Goal: Check status: Check status

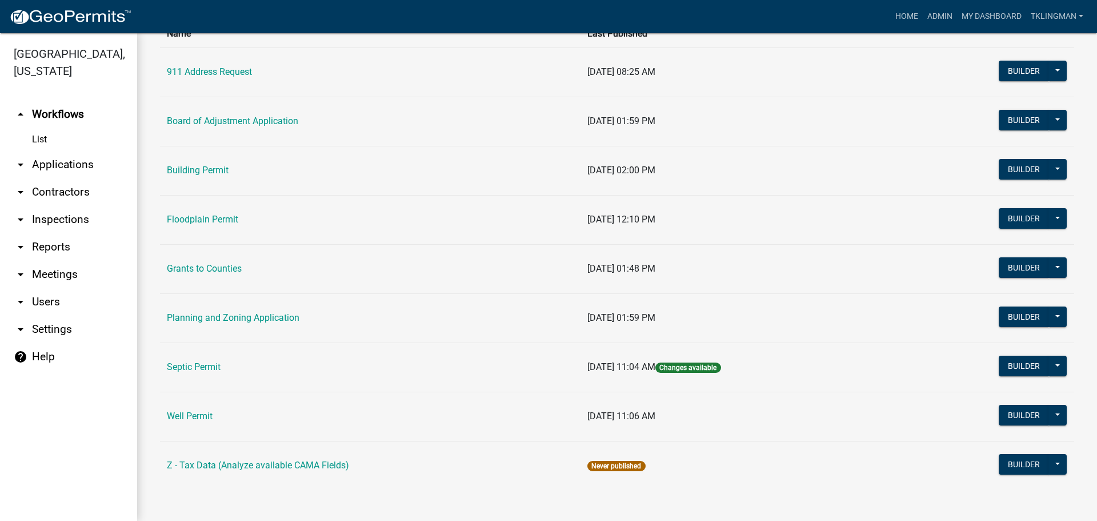
scroll to position [102, 0]
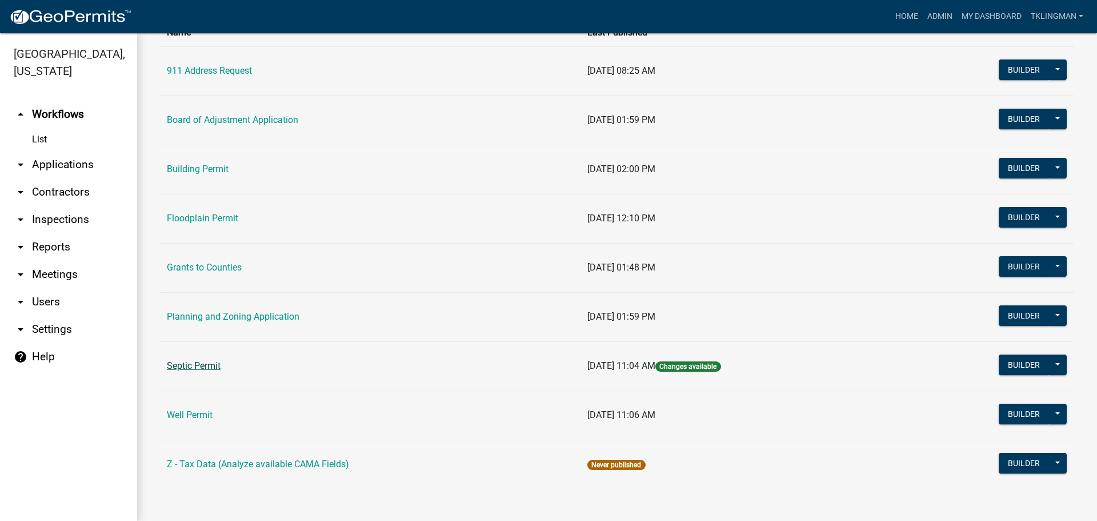
click at [194, 367] on link "Septic Permit" at bounding box center [194, 365] width 54 height 11
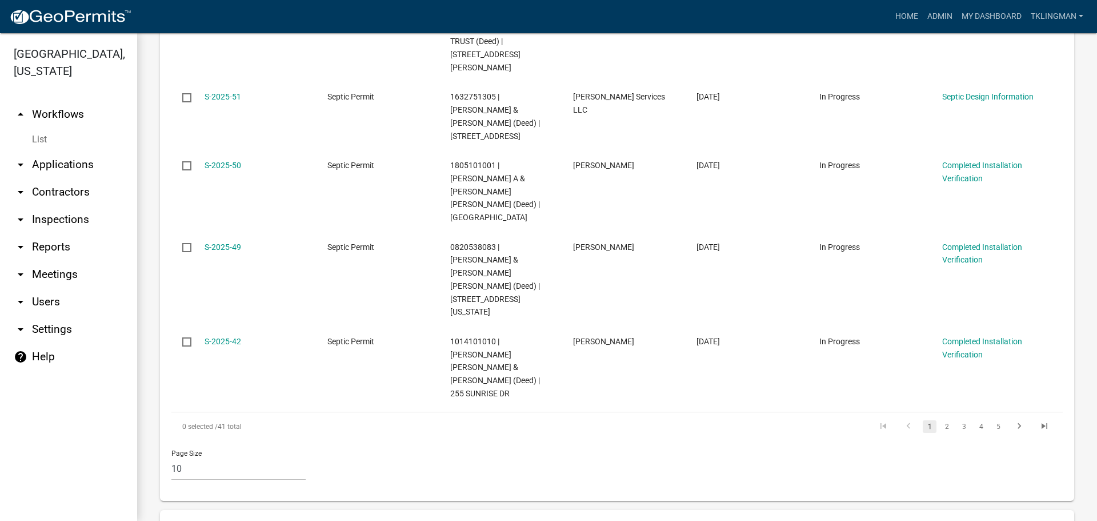
scroll to position [857, 0]
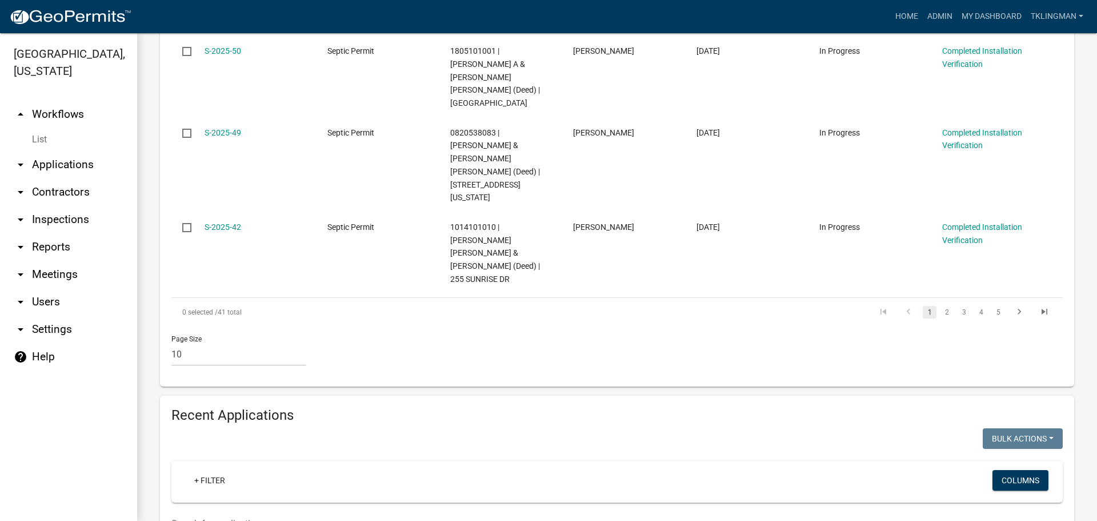
click at [230, 511] on input "text" at bounding box center [541, 522] width 740 height 23
drag, startPoint x: 211, startPoint y: 329, endPoint x: -7, endPoint y: 310, distance: 219.0
click at [0, 310] on html "Internet Explorer does NOT work with GeoPermits. Get a new browser for more sec…" at bounding box center [548, 260] width 1097 height 521
type input "WHITE"
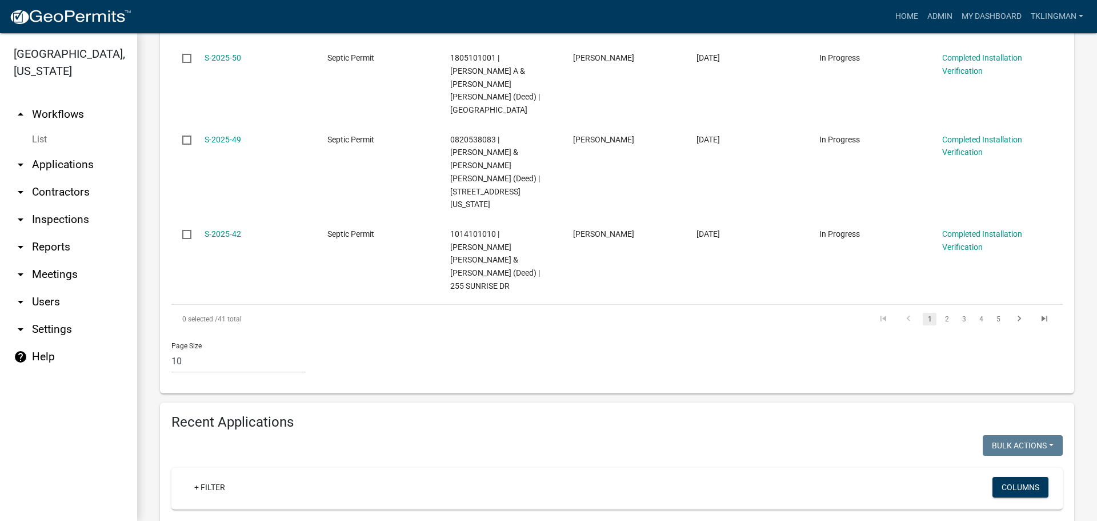
drag, startPoint x: 205, startPoint y: 337, endPoint x: 33, endPoint y: 329, distance: 172.8
click at [49, 331] on div "[GEOGRAPHIC_DATA], [US_STATE] arrow_drop_up Workflows List arrow_drop_down Appl…" at bounding box center [548, 276] width 1097 height 487
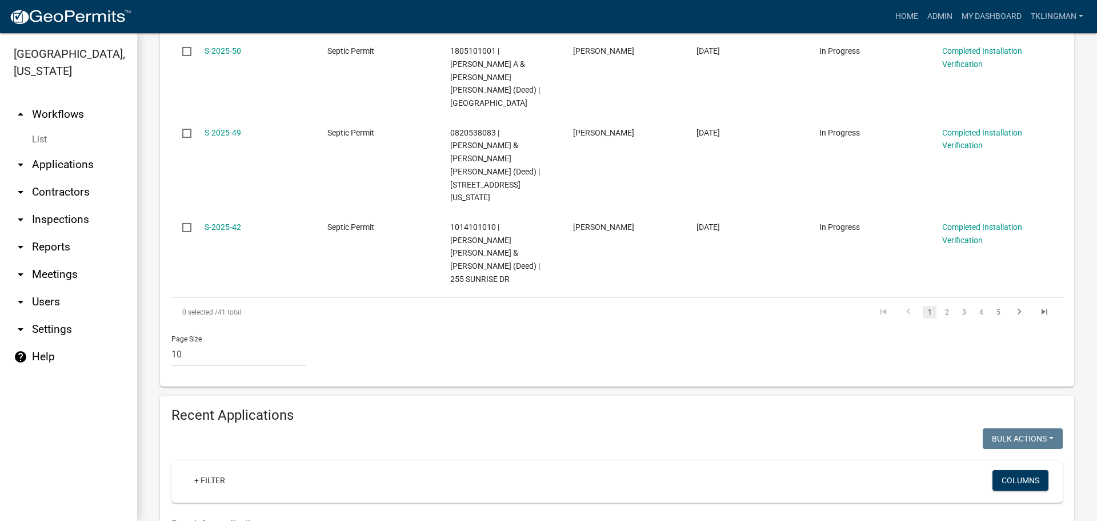
click at [252, 511] on input "text" at bounding box center [541, 522] width 740 height 23
drag, startPoint x: 223, startPoint y: 325, endPoint x: 90, endPoint y: 327, distance: 133.2
click at [90, 327] on div "[GEOGRAPHIC_DATA], [US_STATE] arrow_drop_up Workflows List arrow_drop_down Appl…" at bounding box center [548, 276] width 1097 height 487
type input "[PERSON_NAME]"
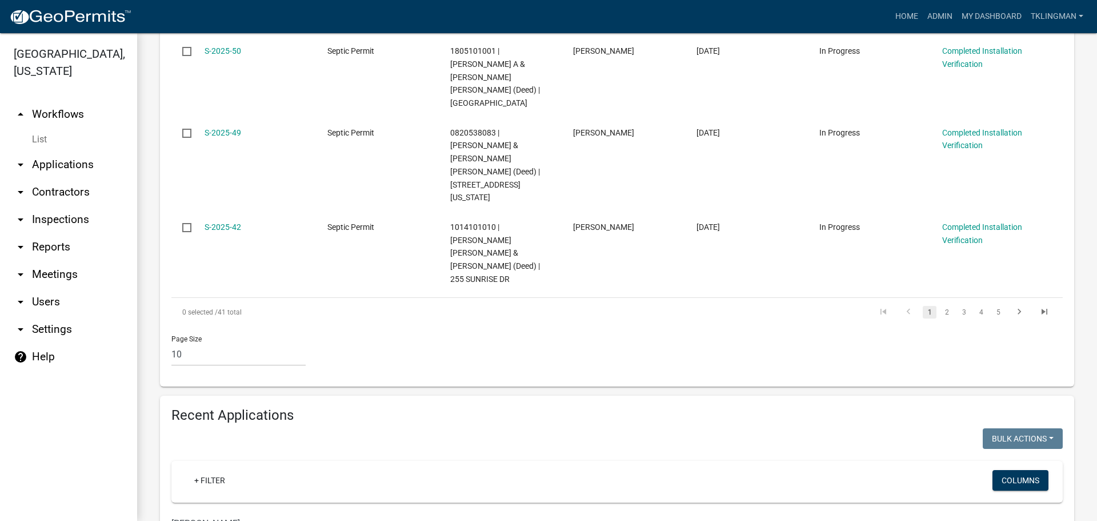
click at [889, 326] on div "Page Size 10 25 50 100" at bounding box center [617, 350] width 909 height 49
click at [945, 14] on link "Admin" at bounding box center [940, 17] width 34 height 22
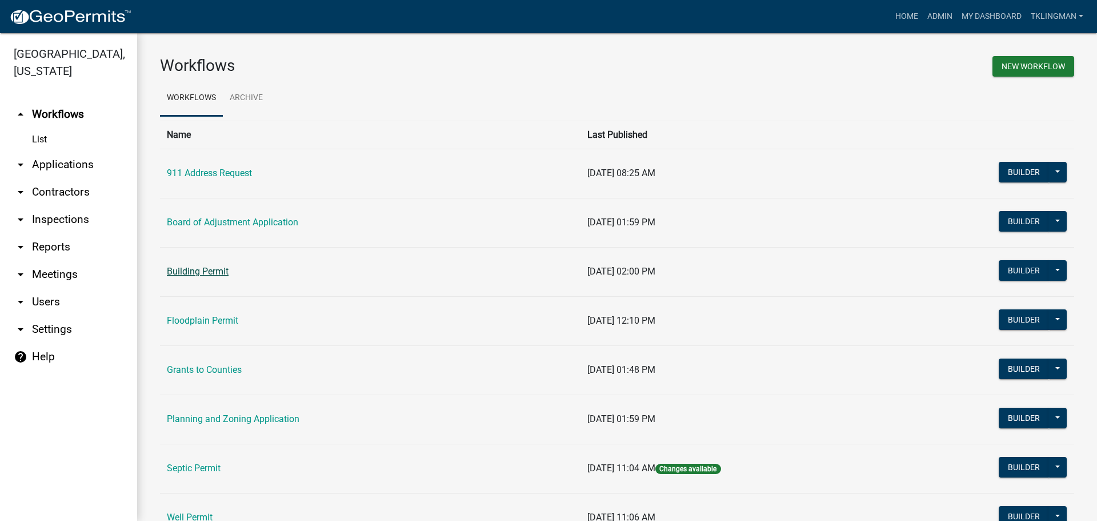
click at [211, 272] on link "Building Permit" at bounding box center [198, 271] width 62 height 11
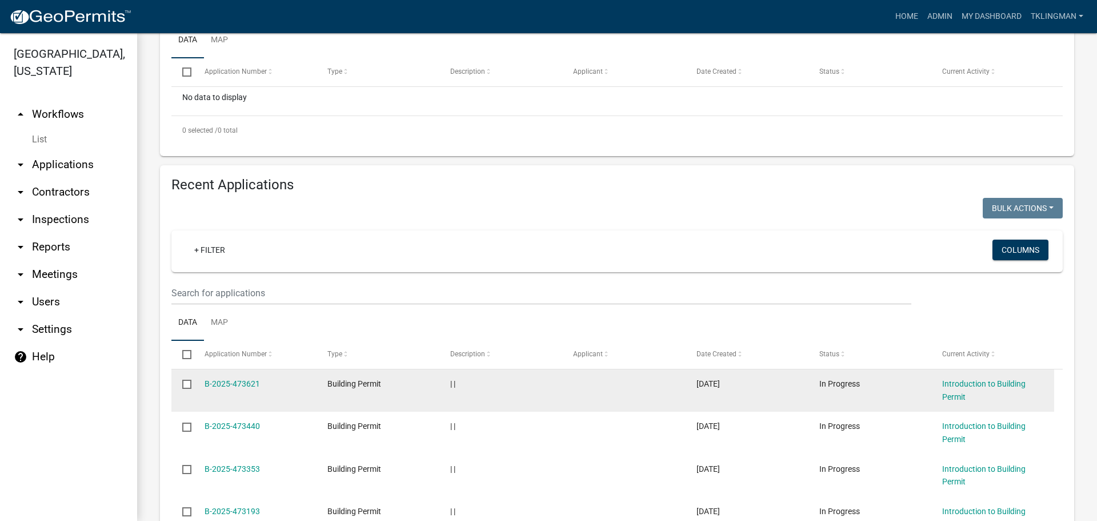
scroll to position [273, 0]
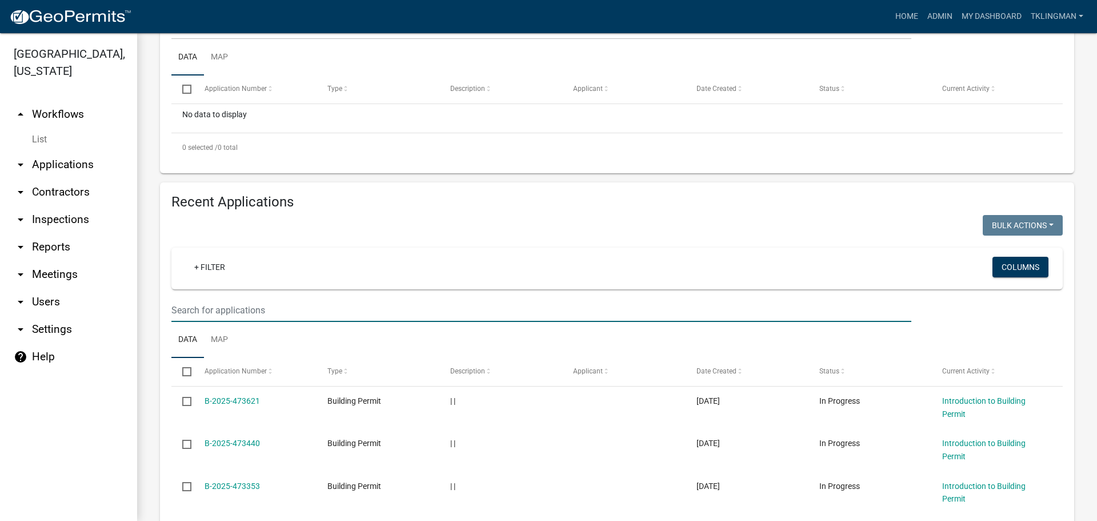
click at [233, 313] on input "text" at bounding box center [541, 309] width 740 height 23
type input "28128"
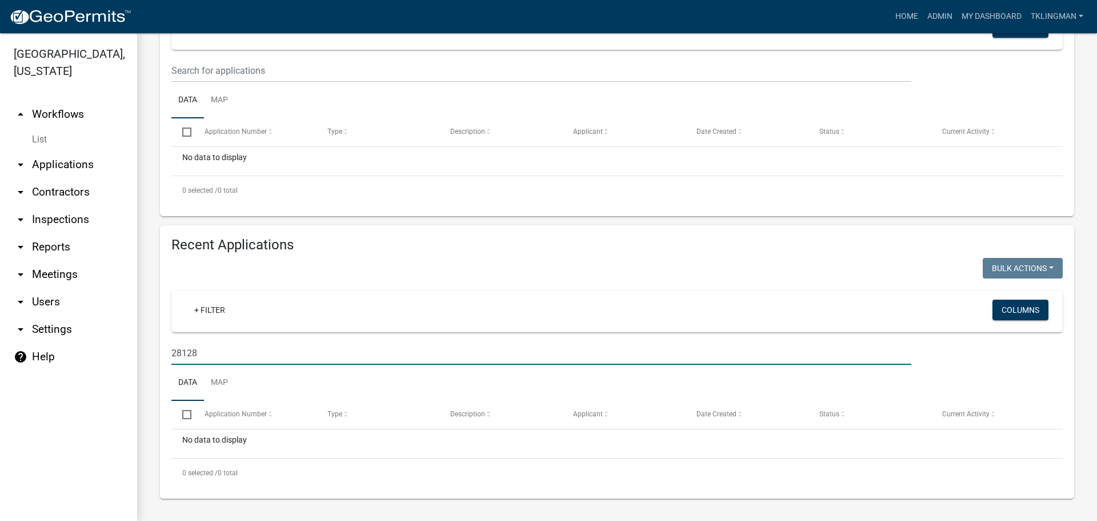
scroll to position [230, 0]
drag, startPoint x: 213, startPoint y: 350, endPoint x: 74, endPoint y: 344, distance: 139.0
click at [76, 345] on div "[GEOGRAPHIC_DATA], [US_STATE] arrow_drop_up Workflows List arrow_drop_down Appl…" at bounding box center [548, 276] width 1097 height 487
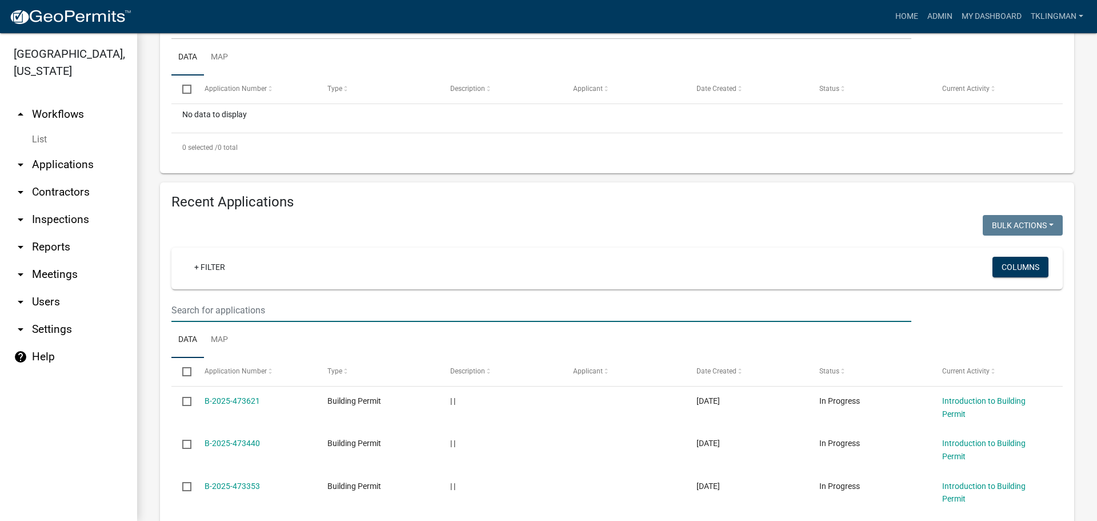
click at [226, 307] on input "text" at bounding box center [541, 309] width 740 height 23
type input "KANN"
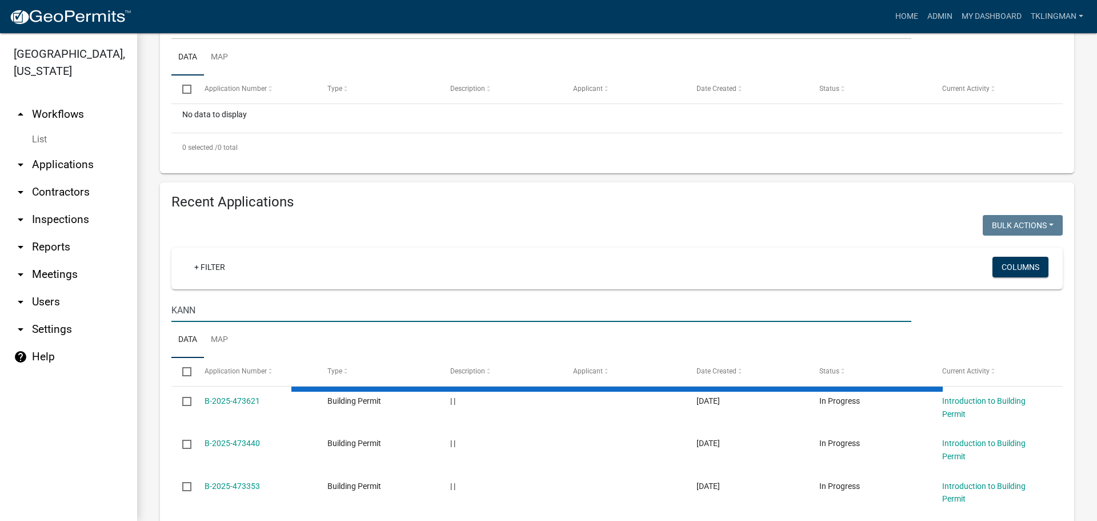
scroll to position [230, 0]
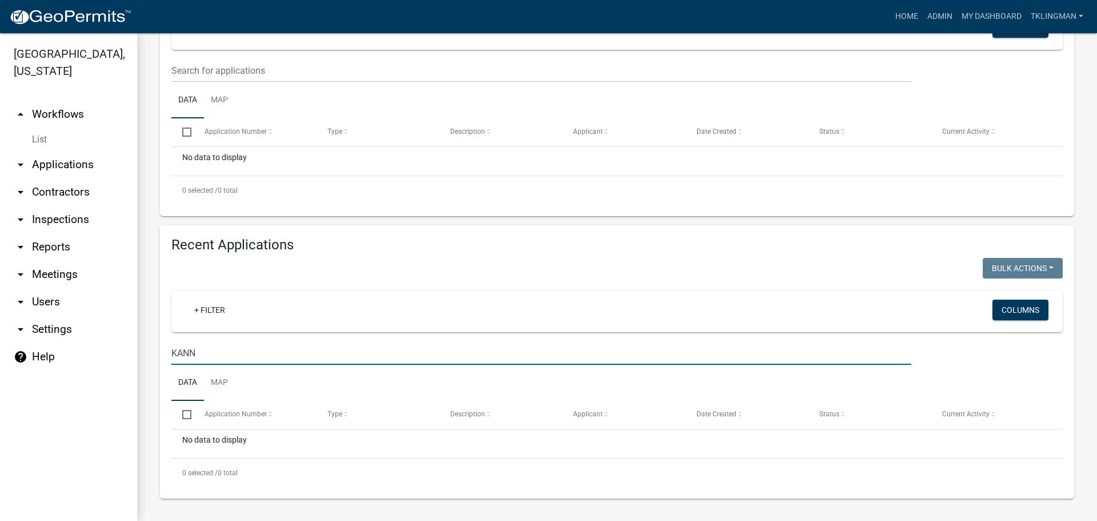
drag, startPoint x: 127, startPoint y: 358, endPoint x: 37, endPoint y: 359, distance: 90.3
click at [39, 359] on div "[GEOGRAPHIC_DATA], [US_STATE] arrow_drop_up Workflows List arrow_drop_down Appl…" at bounding box center [548, 276] width 1097 height 487
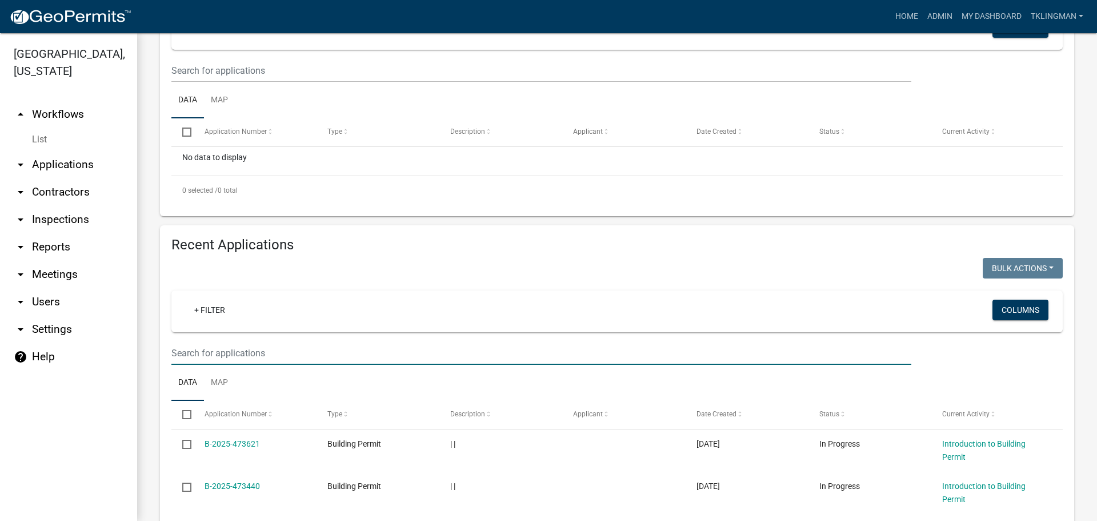
scroll to position [273, 0]
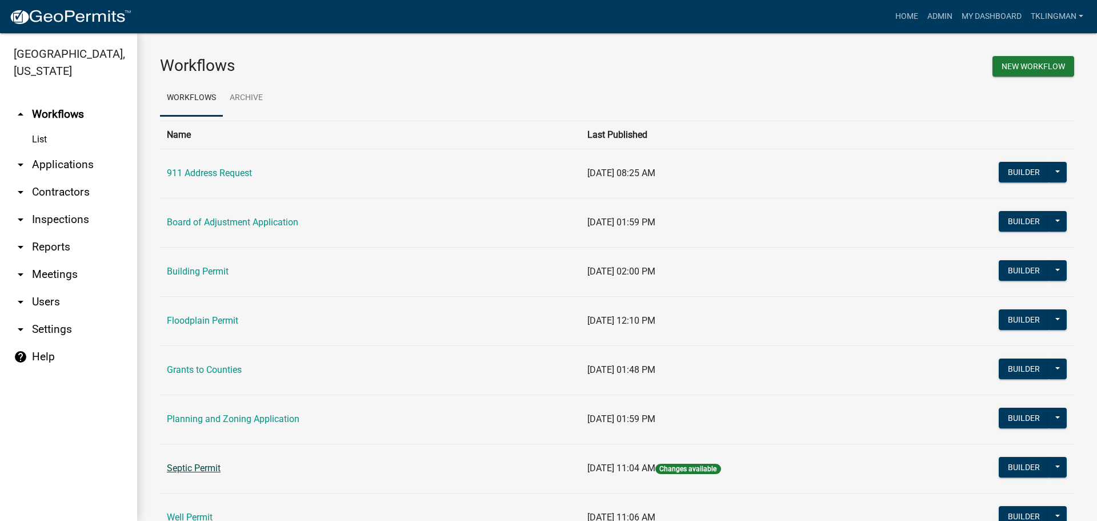
click at [207, 468] on link "Septic Permit" at bounding box center [194, 467] width 54 height 11
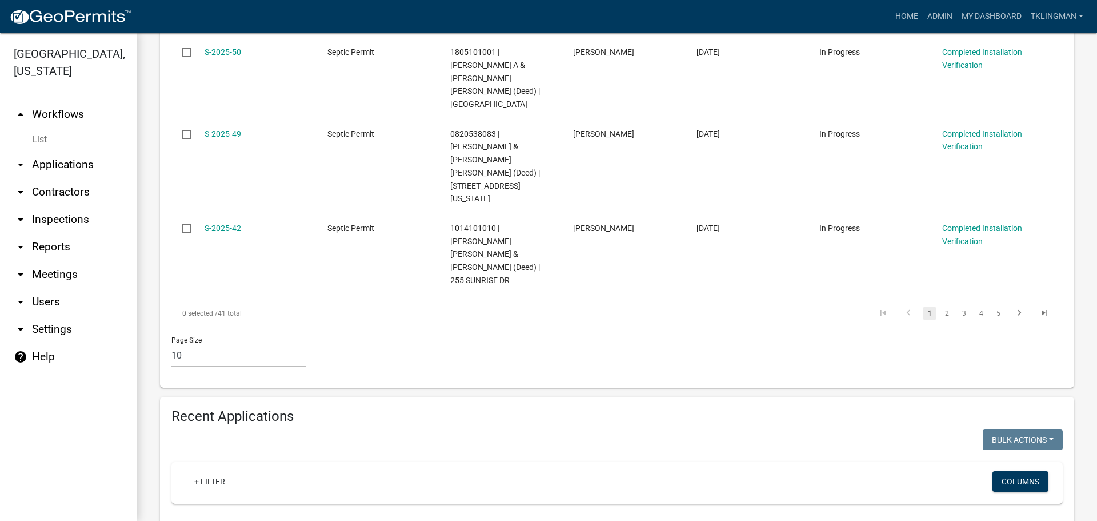
scroll to position [857, 0]
click at [242, 511] on input "text" at bounding box center [541, 522] width 740 height 23
type input "28128"
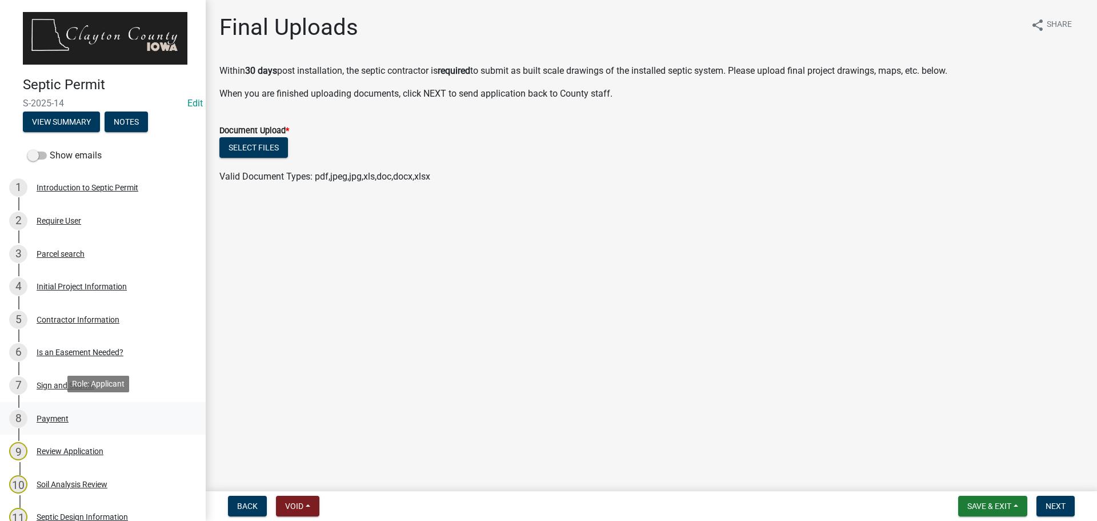
click at [59, 414] on div "Payment" at bounding box center [53, 418] width 32 height 8
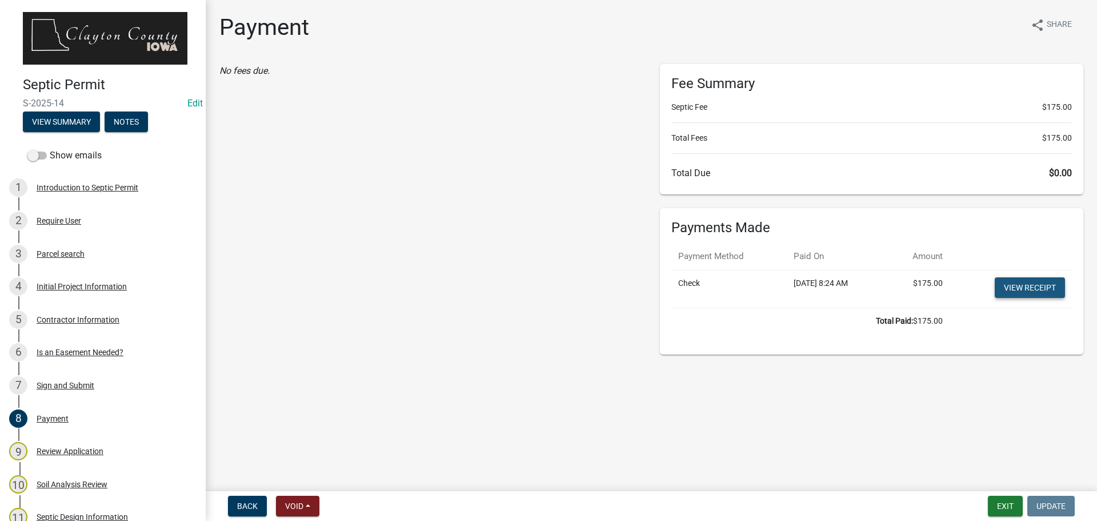
click at [1006, 289] on link "View receipt" at bounding box center [1030, 287] width 70 height 21
click at [370, 198] on div "No fees due." at bounding box center [431, 209] width 441 height 290
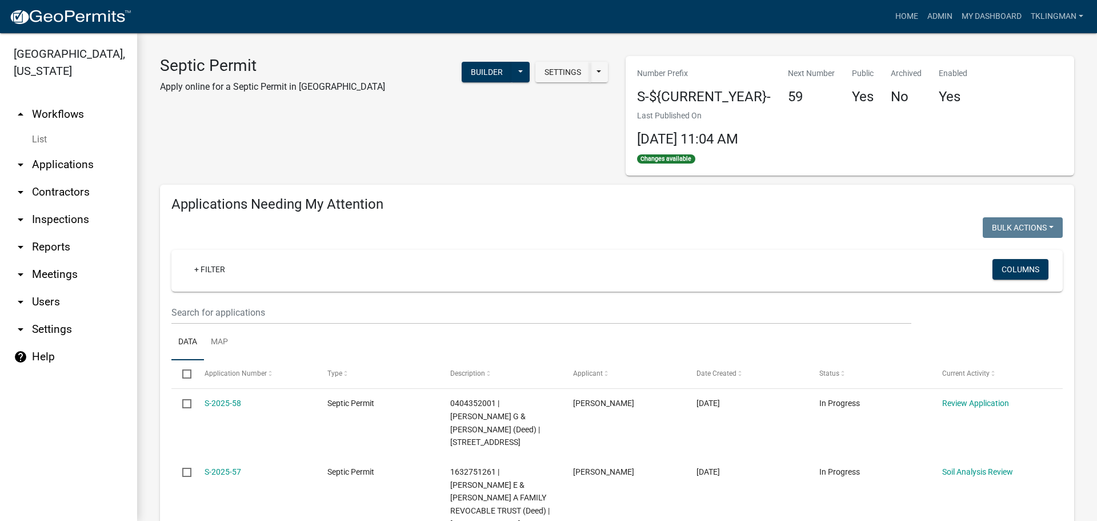
click at [123, 473] on ul "arrow_drop_up Workflows List arrow_drop_down Applications Search by Parcel Sear…" at bounding box center [68, 305] width 137 height 429
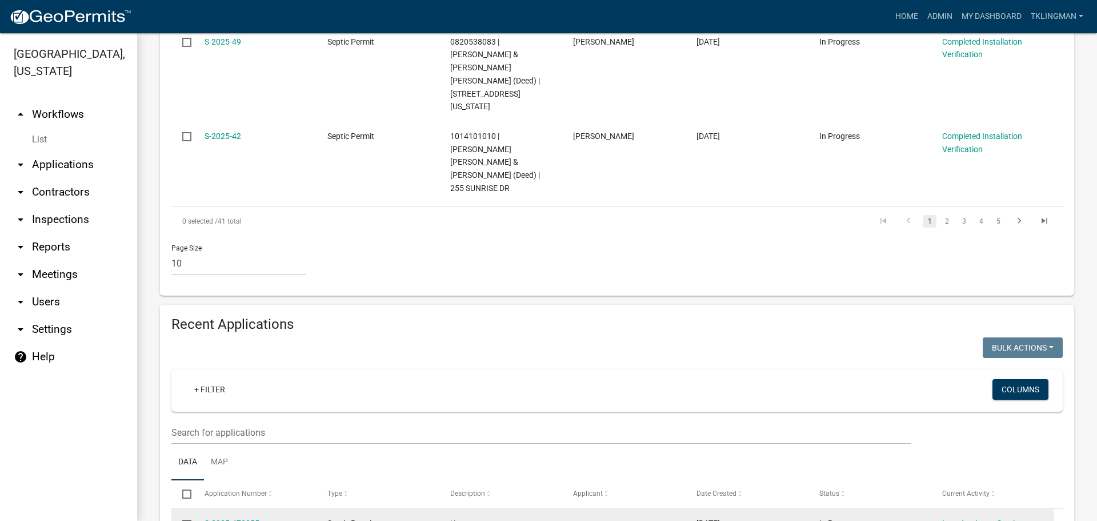
scroll to position [971, 0]
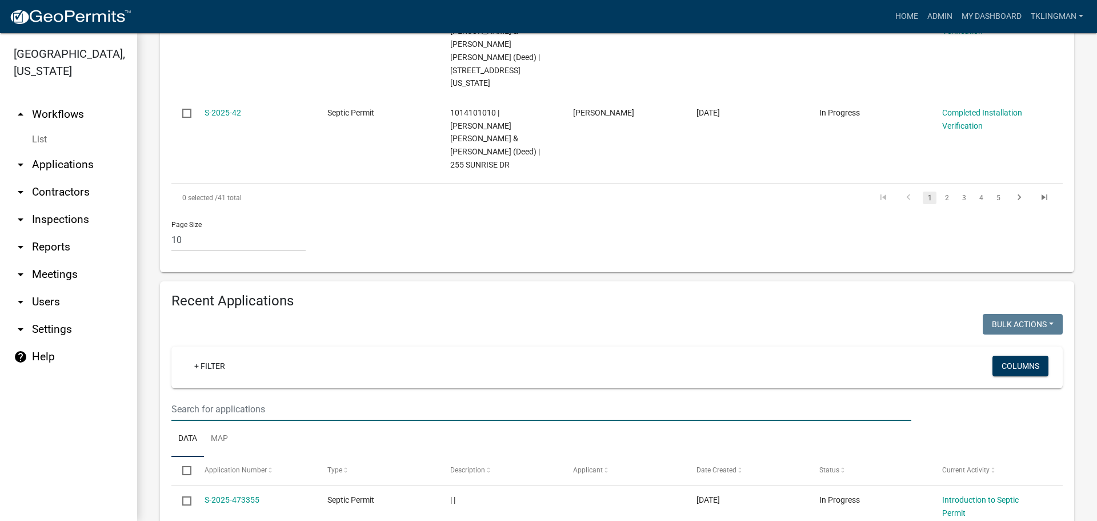
click at [245, 397] on input "text" at bounding box center [541, 408] width 740 height 23
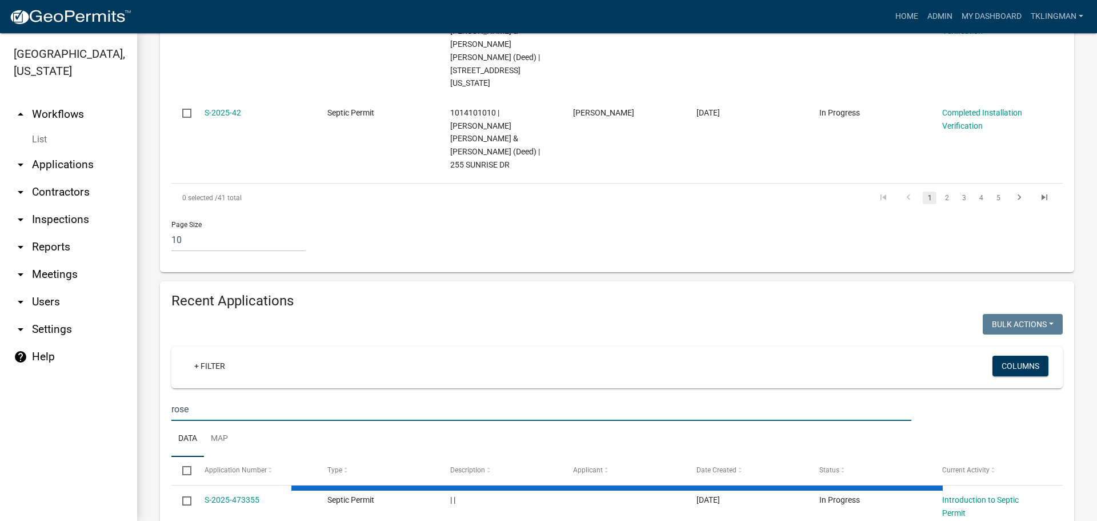
scroll to position [833, 0]
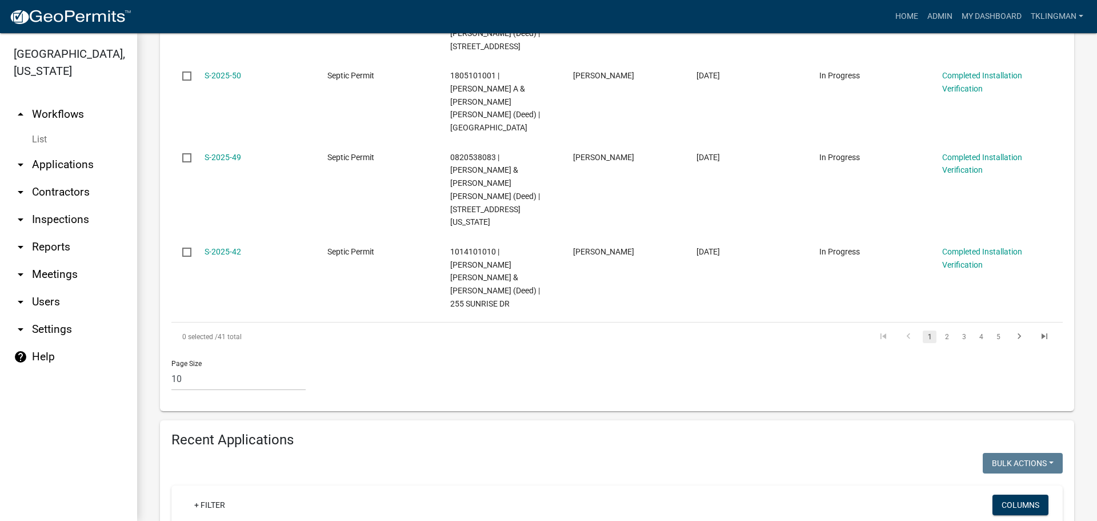
drag, startPoint x: 206, startPoint y: 349, endPoint x: 67, endPoint y: 354, distance: 138.9
click at [72, 354] on div "[GEOGRAPHIC_DATA], [US_STATE] arrow_drop_up Workflows List arrow_drop_down Appl…" at bounding box center [548, 276] width 1097 height 487
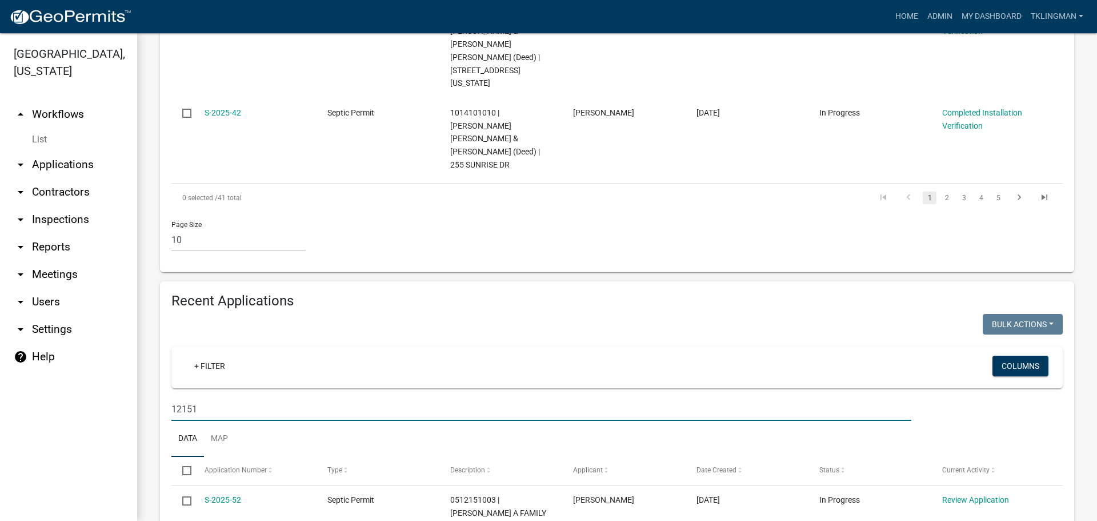
scroll to position [863, 0]
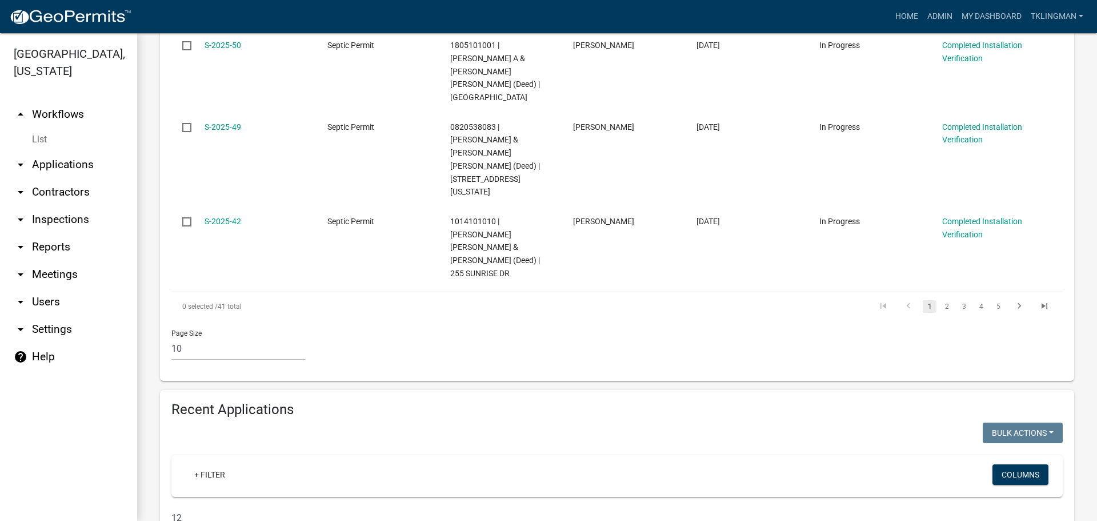
type input "1"
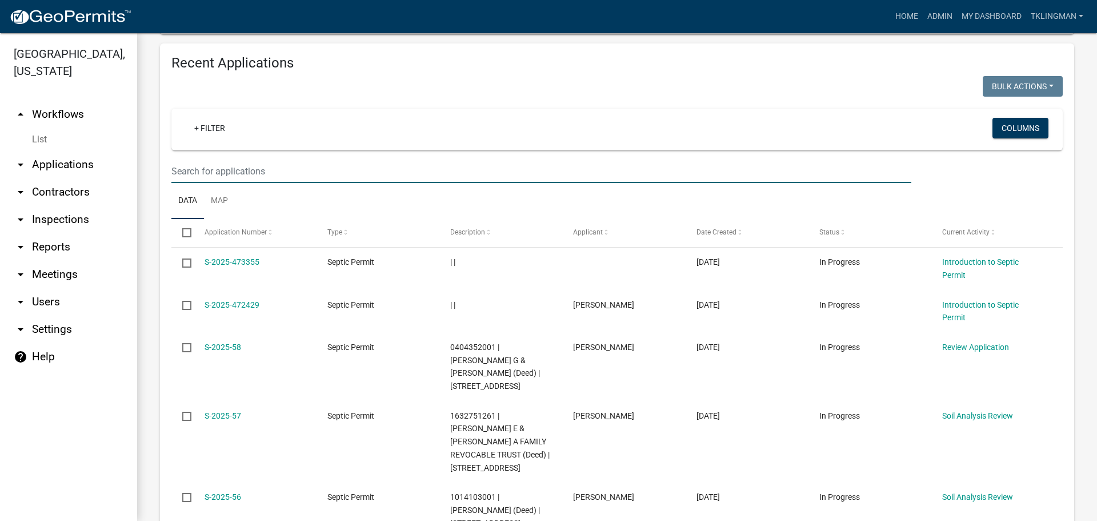
scroll to position [1099, 0]
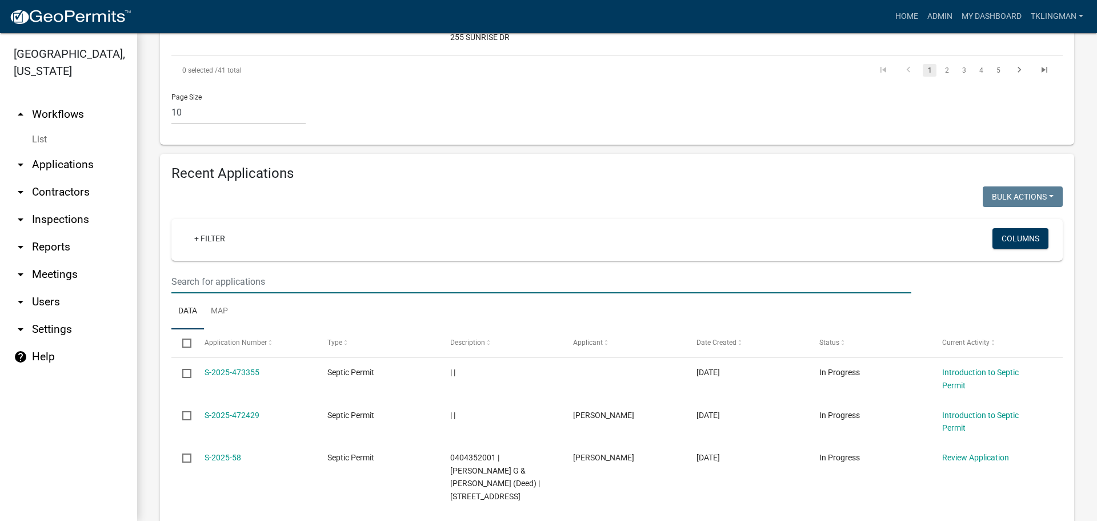
click at [239, 270] on input "text" at bounding box center [541, 281] width 740 height 23
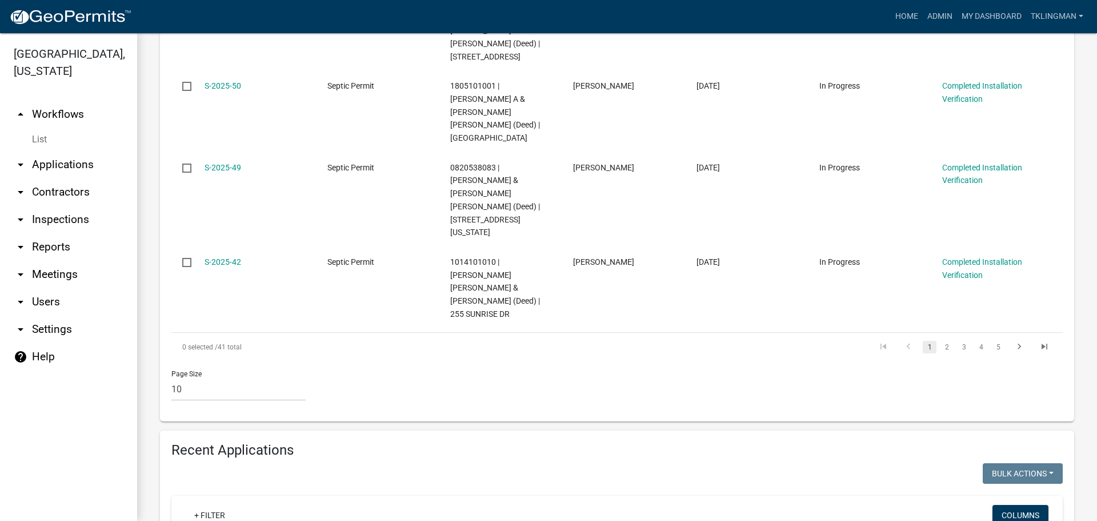
scroll to position [833, 0]
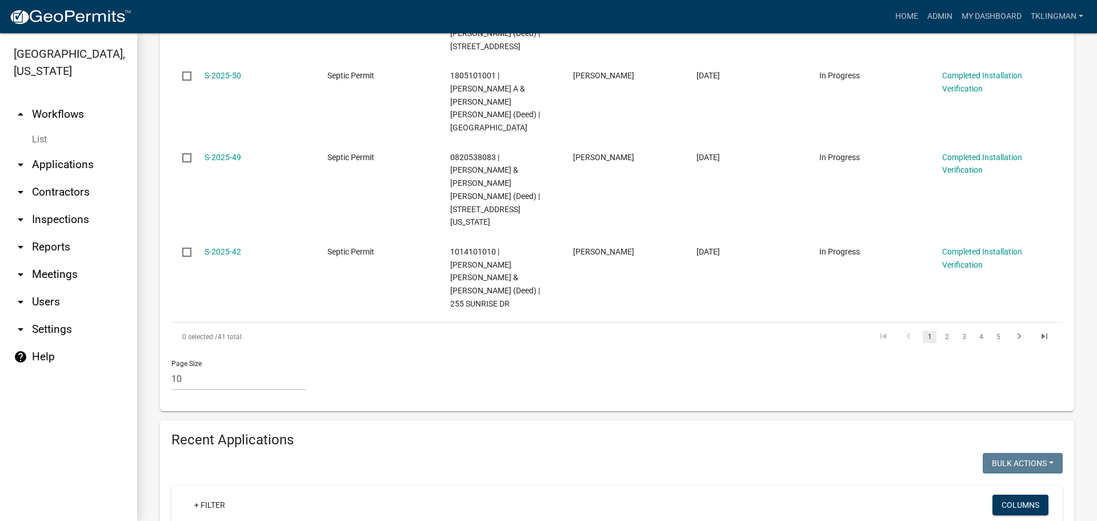
drag, startPoint x: 226, startPoint y: 351, endPoint x: -14, endPoint y: 361, distance: 240.8
click at [0, 361] on html "Internet Explorer does NOT work with GeoPermits. Get a new browser for more sec…" at bounding box center [548, 260] width 1097 height 521
drag, startPoint x: 209, startPoint y: 349, endPoint x: 65, endPoint y: 357, distance: 144.2
click at [65, 357] on div "[GEOGRAPHIC_DATA], [US_STATE] arrow_drop_up Workflows List arrow_drop_down Appl…" at bounding box center [548, 276] width 1097 height 487
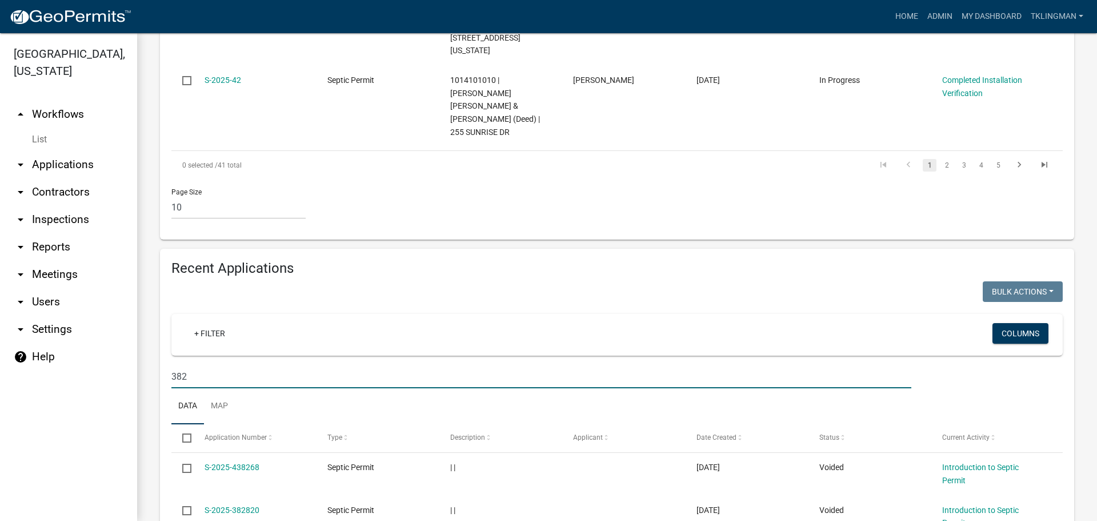
scroll to position [1059, 0]
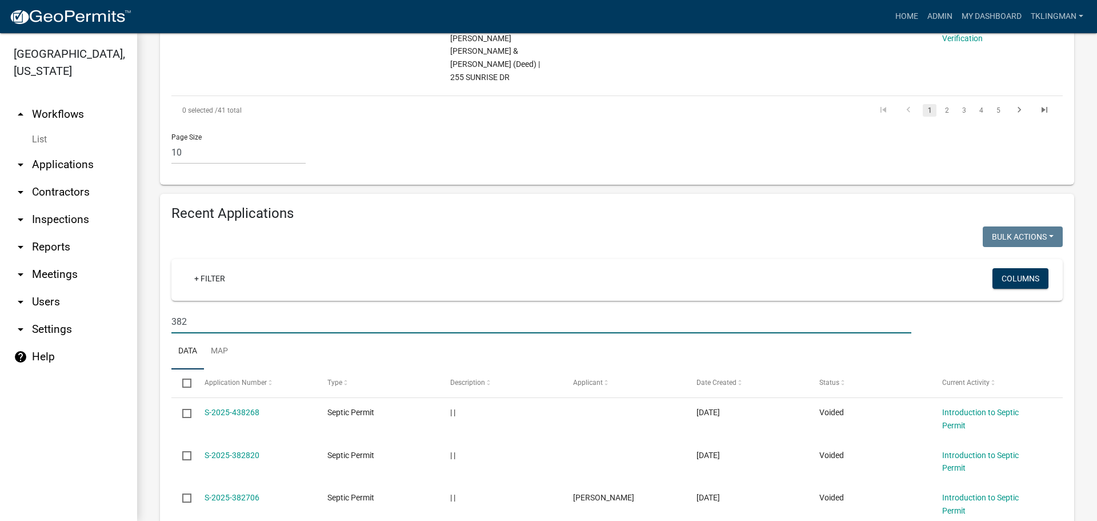
drag, startPoint x: 71, startPoint y: 121, endPoint x: 1, endPoint y: 116, distance: 70.5
click at [1, 116] on div "[GEOGRAPHIC_DATA], [US_STATE] arrow_drop_up Workflows List arrow_drop_down Appl…" at bounding box center [548, 276] width 1097 height 487
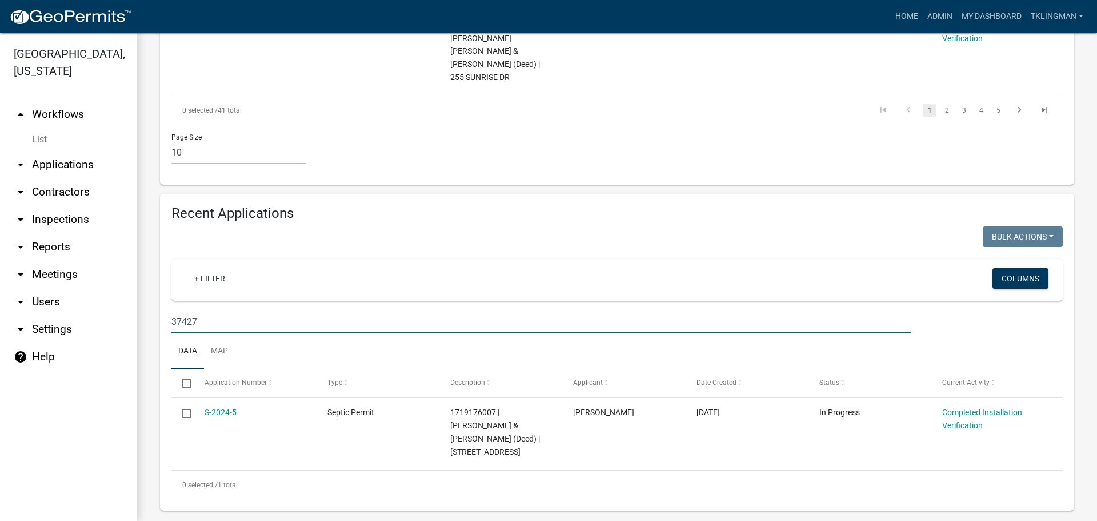
scroll to position [863, 0]
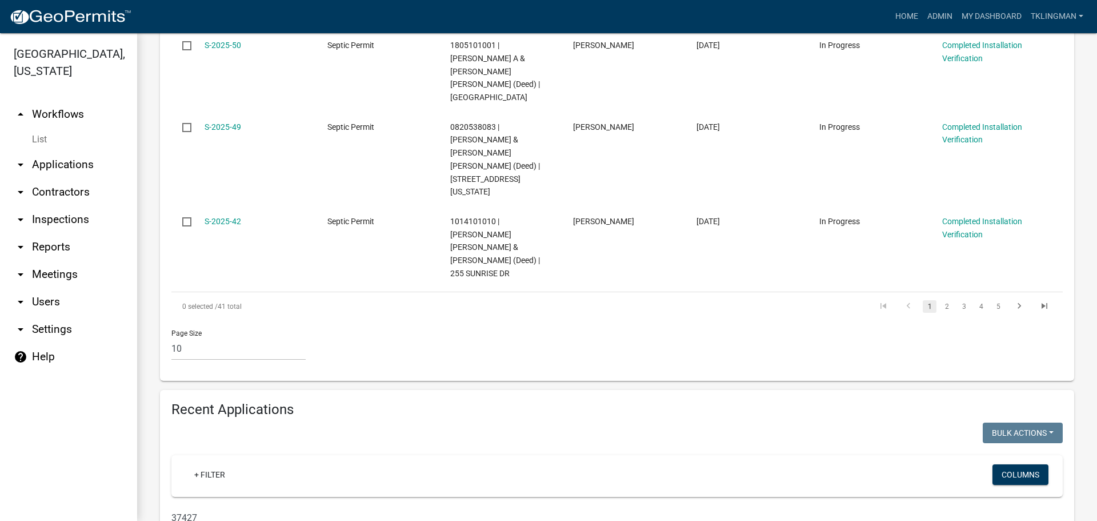
drag, startPoint x: 137, startPoint y: 327, endPoint x: 103, endPoint y: 327, distance: 33.7
click at [103, 327] on div "[GEOGRAPHIC_DATA], [US_STATE] arrow_drop_up Workflows List arrow_drop_down Appl…" at bounding box center [548, 276] width 1097 height 487
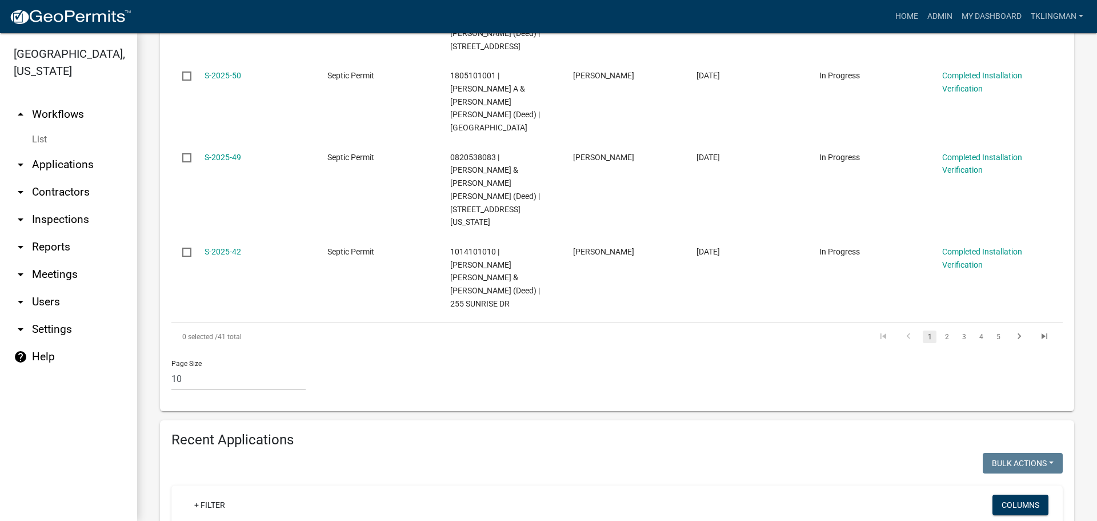
drag, startPoint x: 197, startPoint y: 353, endPoint x: 98, endPoint y: 359, distance: 99.6
click at [98, 359] on div "[GEOGRAPHIC_DATA], [US_STATE] arrow_drop_up Workflows List arrow_drop_down Appl…" at bounding box center [548, 276] width 1097 height 487
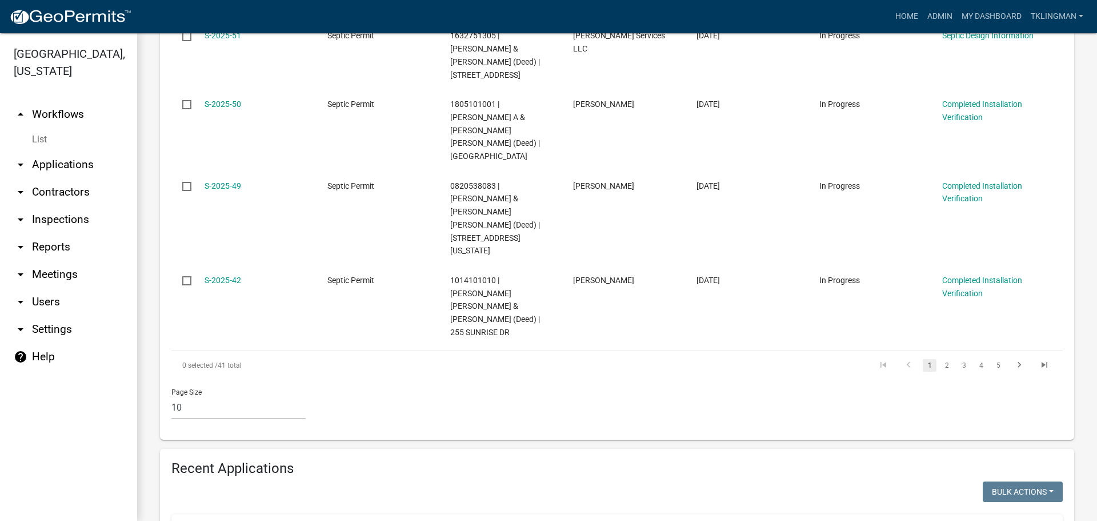
scroll to position [863, 0]
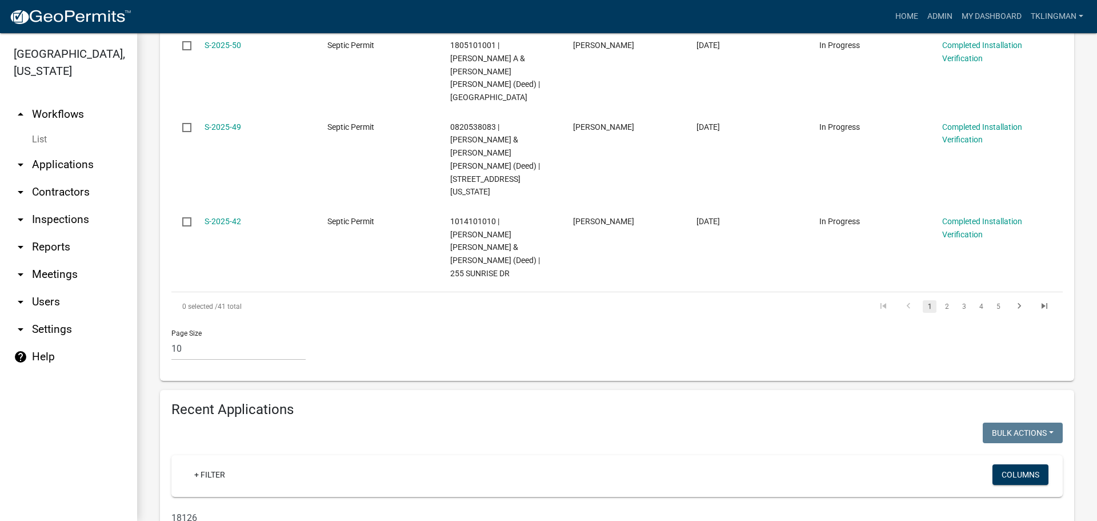
drag, startPoint x: 200, startPoint y: 323, endPoint x: 35, endPoint y: 303, distance: 166.3
click at [51, 306] on div "[GEOGRAPHIC_DATA], [US_STATE] arrow_drop_up Workflows List arrow_drop_down Appl…" at bounding box center [548, 276] width 1097 height 487
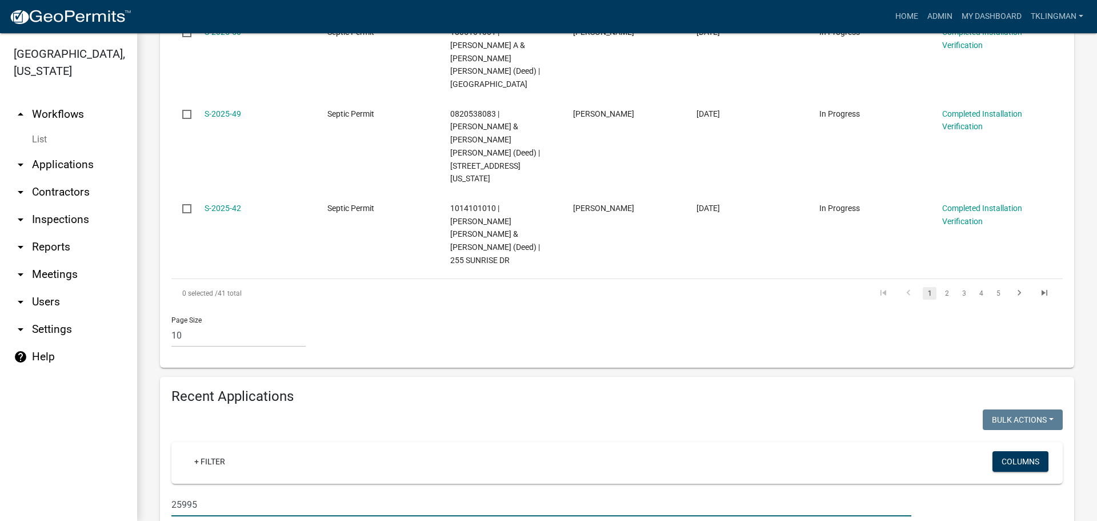
drag, startPoint x: 226, startPoint y: 314, endPoint x: 72, endPoint y: 310, distance: 153.8
click at [73, 311] on div "[GEOGRAPHIC_DATA], [US_STATE] arrow_drop_up Workflows List arrow_drop_down Appl…" at bounding box center [548, 276] width 1097 height 487
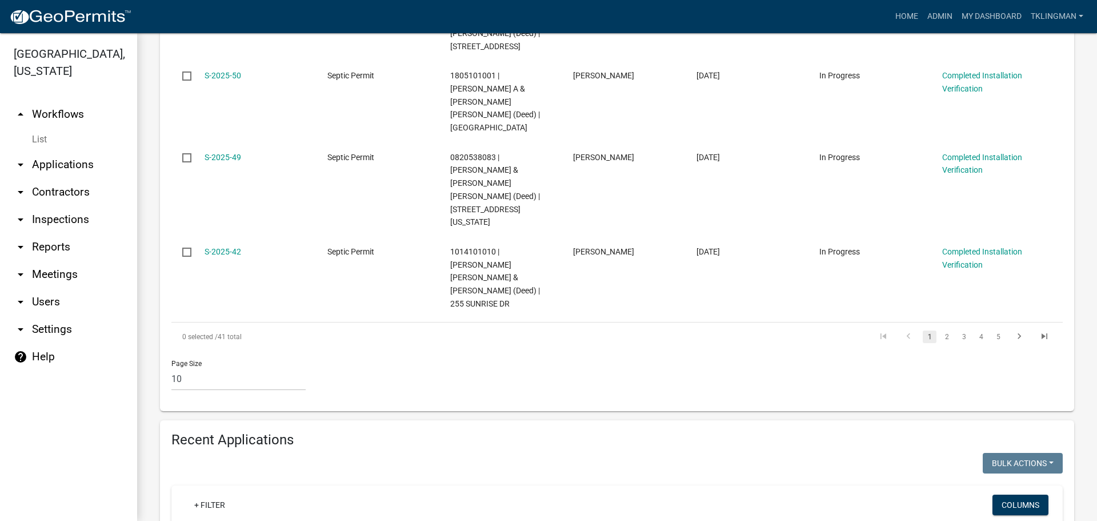
drag, startPoint x: 213, startPoint y: 355, endPoint x: 21, endPoint y: 353, distance: 192.0
click at [21, 353] on div "[GEOGRAPHIC_DATA], [US_STATE] arrow_drop_up Workflows List arrow_drop_down Appl…" at bounding box center [548, 276] width 1097 height 487
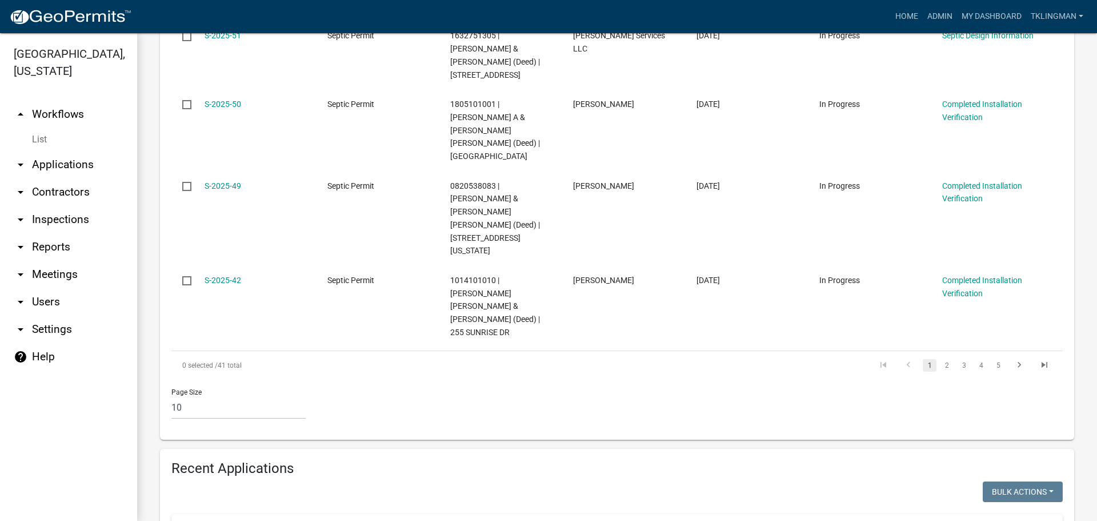
scroll to position [1059, 0]
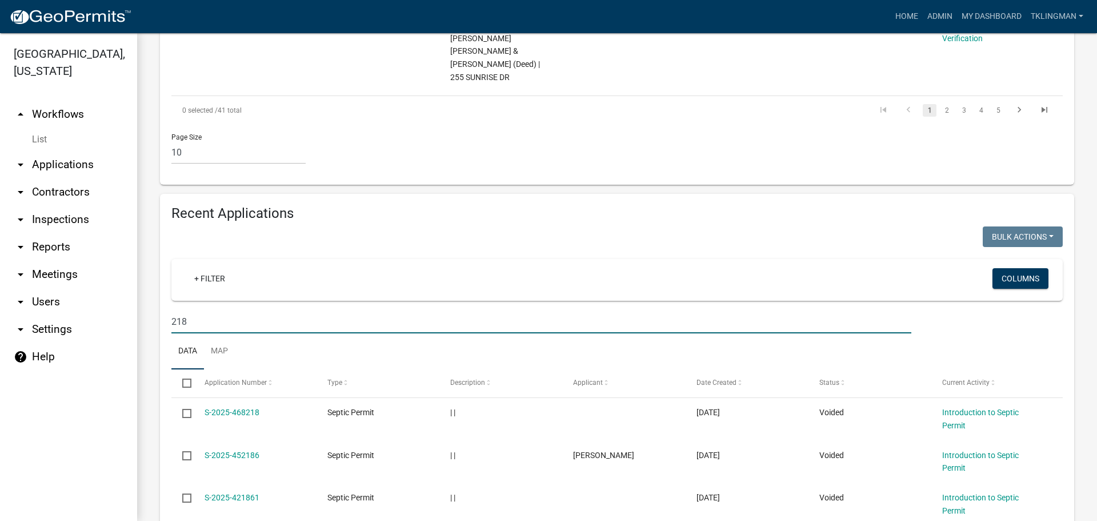
drag, startPoint x: 226, startPoint y: 129, endPoint x: 43, endPoint y: 130, distance: 182.3
click at [43, 130] on div "[GEOGRAPHIC_DATA], [US_STATE] arrow_drop_up Workflows List arrow_drop_down Appl…" at bounding box center [548, 276] width 1097 height 487
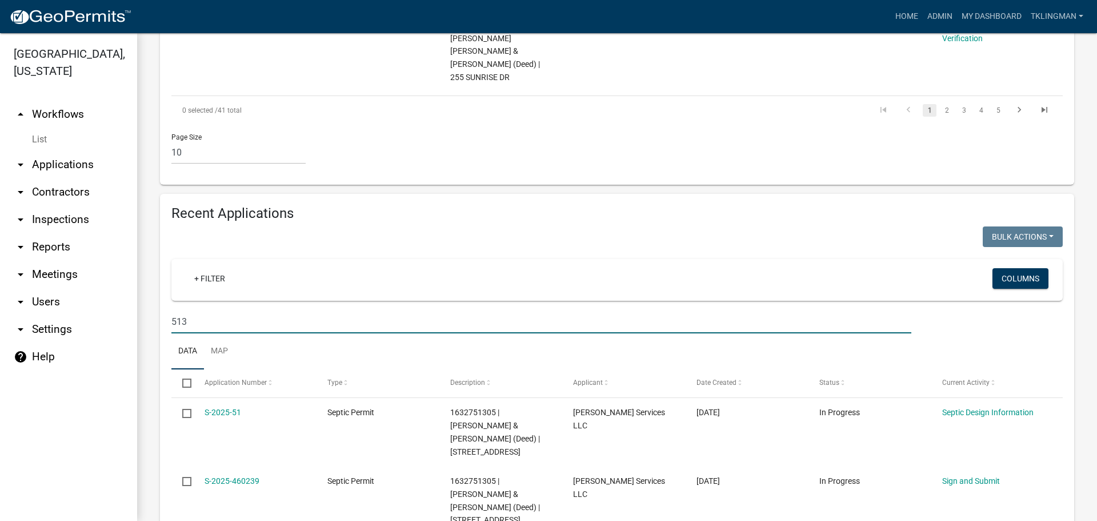
drag, startPoint x: 222, startPoint y: 131, endPoint x: 43, endPoint y: 136, distance: 178.9
click at [46, 136] on div "[GEOGRAPHIC_DATA], [US_STATE] arrow_drop_up Workflows List arrow_drop_down Appl…" at bounding box center [548, 276] width 1097 height 487
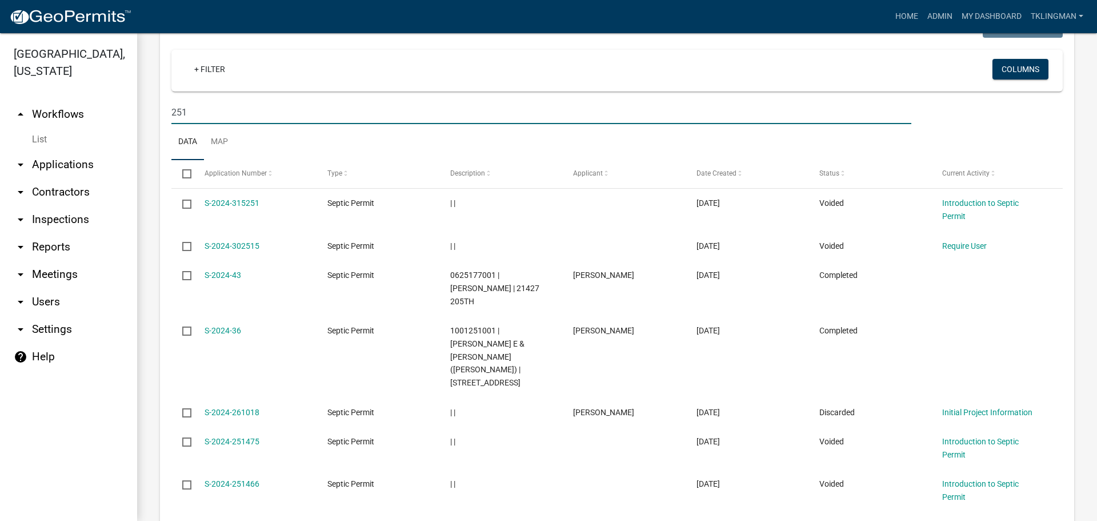
scroll to position [1294, 0]
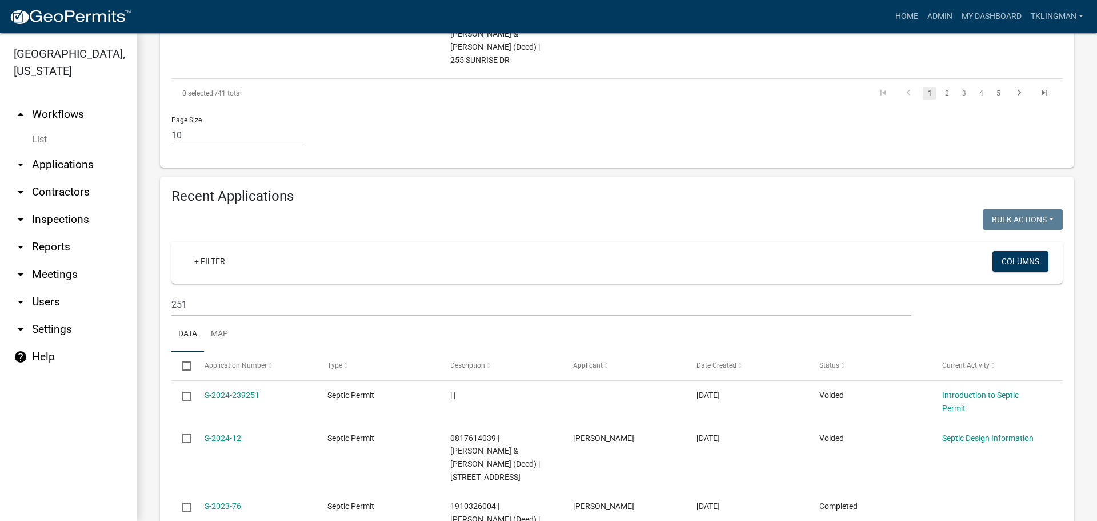
scroll to position [894, 0]
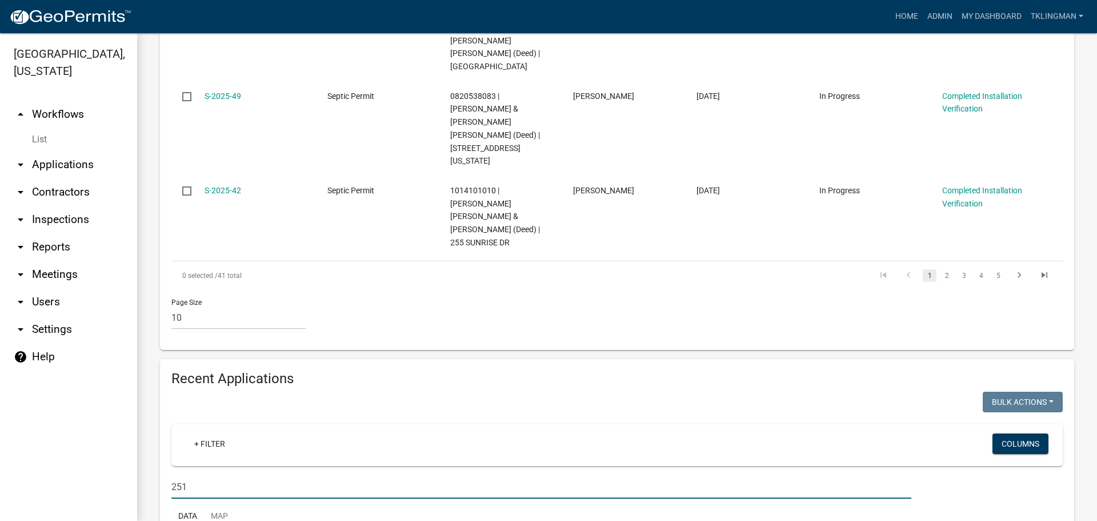
drag, startPoint x: 189, startPoint y: 294, endPoint x: 80, endPoint y: 297, distance: 109.2
click at [85, 301] on div "[GEOGRAPHIC_DATA], [US_STATE] arrow_drop_up Workflows List arrow_drop_down Appl…" at bounding box center [548, 276] width 1097 height 487
drag, startPoint x: 211, startPoint y: 290, endPoint x: 59, endPoint y: 282, distance: 152.8
click at [63, 285] on div "[GEOGRAPHIC_DATA], [US_STATE] arrow_drop_up Workflows List arrow_drop_down Appl…" at bounding box center [548, 276] width 1097 height 487
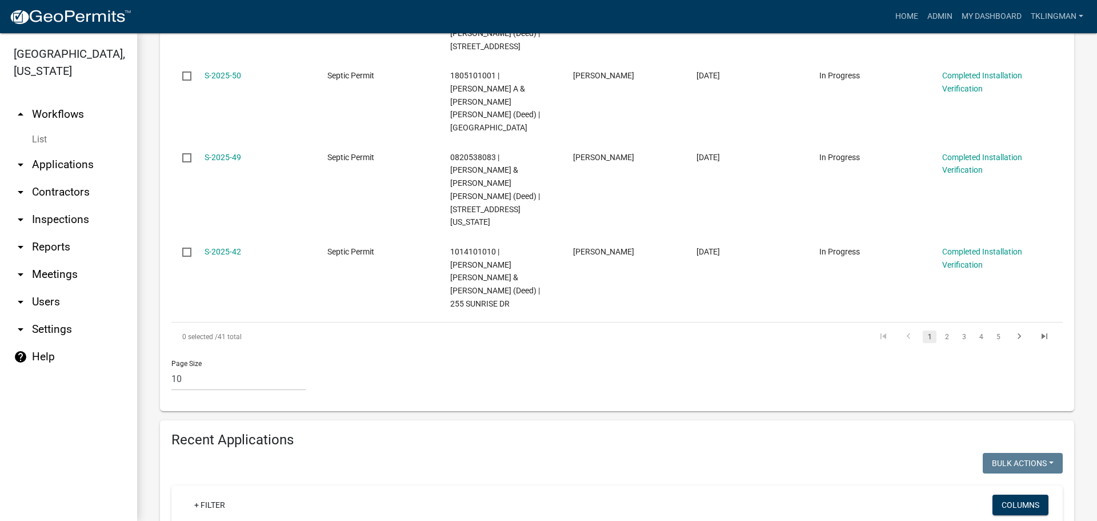
drag, startPoint x: 206, startPoint y: 355, endPoint x: 61, endPoint y: 361, distance: 145.8
click at [61, 361] on div "[GEOGRAPHIC_DATA], [US_STATE] arrow_drop_up Workflows List arrow_drop_down Appl…" at bounding box center [548, 276] width 1097 height 487
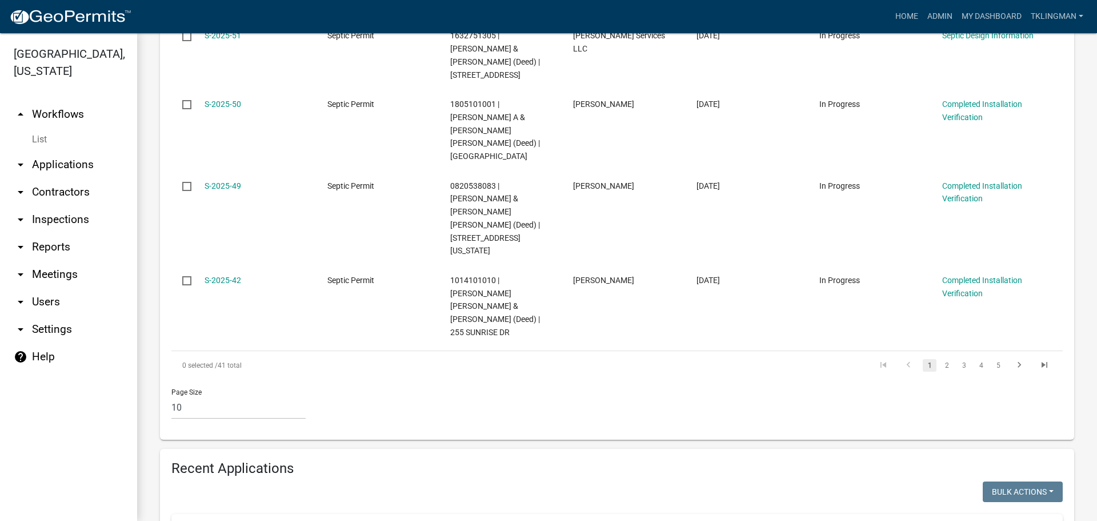
scroll to position [863, 0]
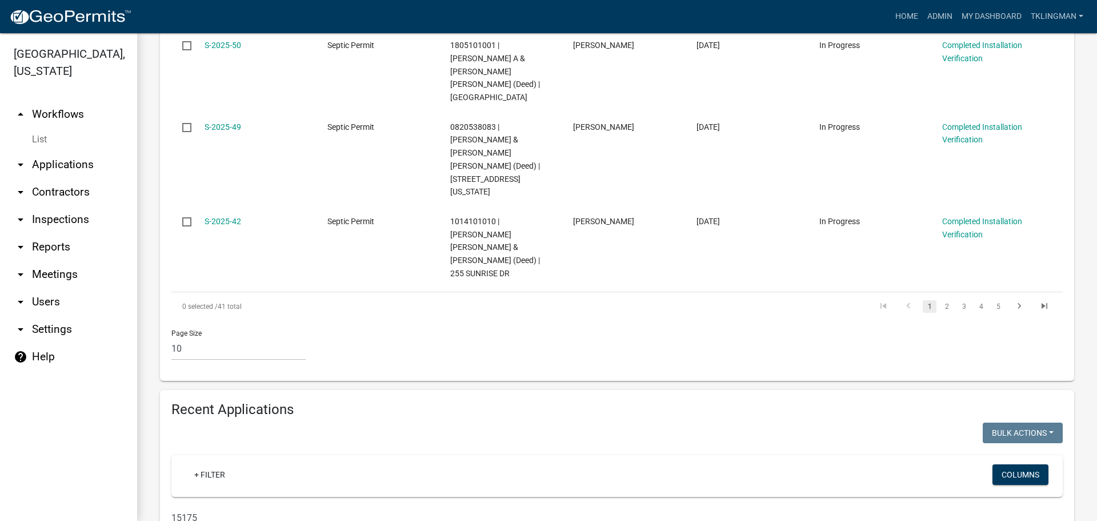
drag, startPoint x: 242, startPoint y: 324, endPoint x: 62, endPoint y: 319, distance: 180.0
click at [62, 319] on div "[GEOGRAPHIC_DATA], [US_STATE] arrow_drop_up Workflows List arrow_drop_down Appl…" at bounding box center [548, 276] width 1097 height 487
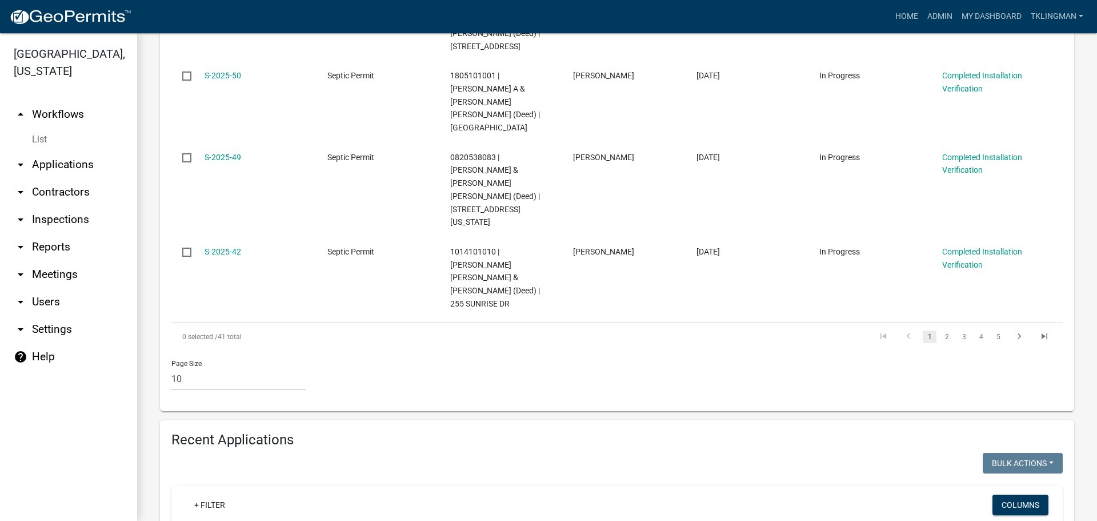
drag, startPoint x: 221, startPoint y: 349, endPoint x: 23, endPoint y: 349, distance: 198.3
click at [23, 349] on div "[GEOGRAPHIC_DATA], [US_STATE] arrow_drop_up Workflows List arrow_drop_down Appl…" at bounding box center [548, 276] width 1097 height 487
drag, startPoint x: 217, startPoint y: 353, endPoint x: -27, endPoint y: 352, distance: 244.0
click at [0, 352] on html "Internet Explorer does NOT work with GeoPermits. Get a new browser for more sec…" at bounding box center [548, 260] width 1097 height 521
drag, startPoint x: 216, startPoint y: 354, endPoint x: 81, endPoint y: 354, distance: 134.8
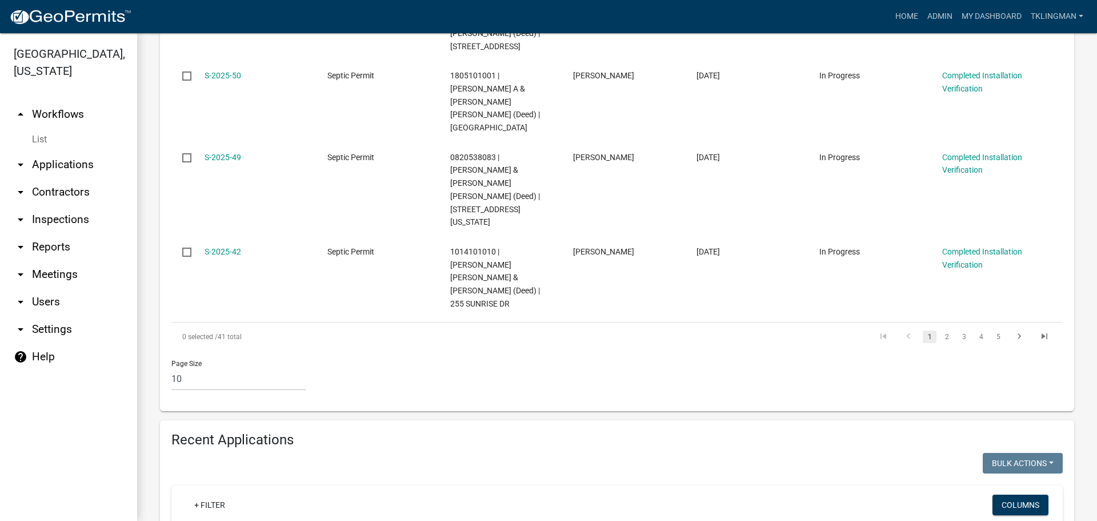
click at [81, 354] on div "[GEOGRAPHIC_DATA], [US_STATE] arrow_drop_up Workflows List arrow_drop_down Appl…" at bounding box center [548, 276] width 1097 height 487
drag, startPoint x: 205, startPoint y: 352, endPoint x: 34, endPoint y: 346, distance: 171.5
click at [36, 347] on div "[GEOGRAPHIC_DATA], [US_STATE] arrow_drop_up Workflows List arrow_drop_down Appl…" at bounding box center [548, 276] width 1097 height 487
drag, startPoint x: 217, startPoint y: 356, endPoint x: 14, endPoint y: 346, distance: 203.1
click at [15, 347] on div "[GEOGRAPHIC_DATA], [US_STATE] arrow_drop_up Workflows List arrow_drop_down Appl…" at bounding box center [548, 276] width 1097 height 487
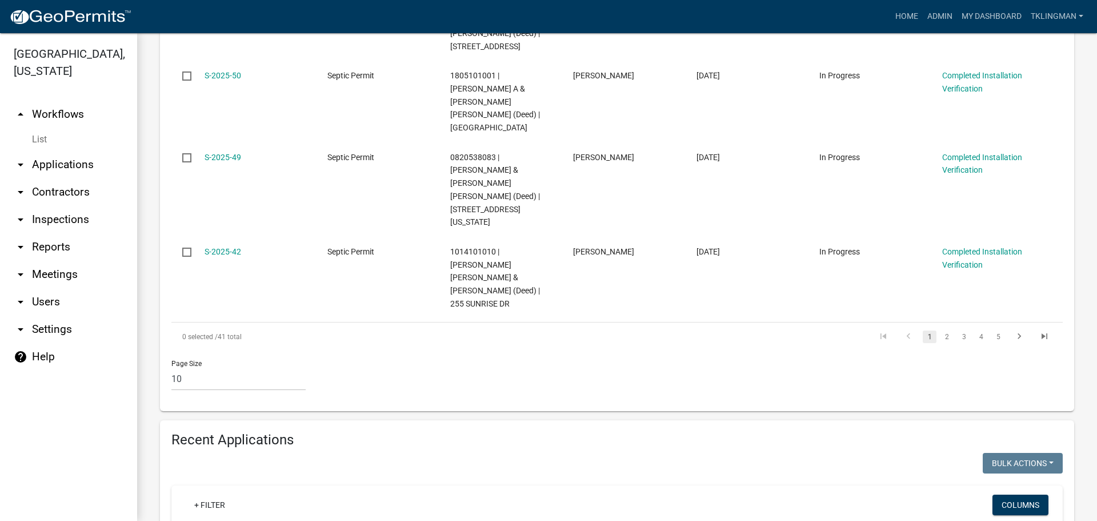
drag, startPoint x: 214, startPoint y: 350, endPoint x: 24, endPoint y: 350, distance: 190.3
click at [24, 350] on div "[GEOGRAPHIC_DATA], [US_STATE] arrow_drop_up Workflows List arrow_drop_down Appl…" at bounding box center [548, 276] width 1097 height 487
drag, startPoint x: 211, startPoint y: 347, endPoint x: 18, endPoint y: 339, distance: 192.7
click at [22, 343] on div "[GEOGRAPHIC_DATA], [US_STATE] arrow_drop_up Workflows List arrow_drop_down Appl…" at bounding box center [548, 276] width 1097 height 487
drag, startPoint x: 216, startPoint y: 355, endPoint x: -33, endPoint y: 347, distance: 248.7
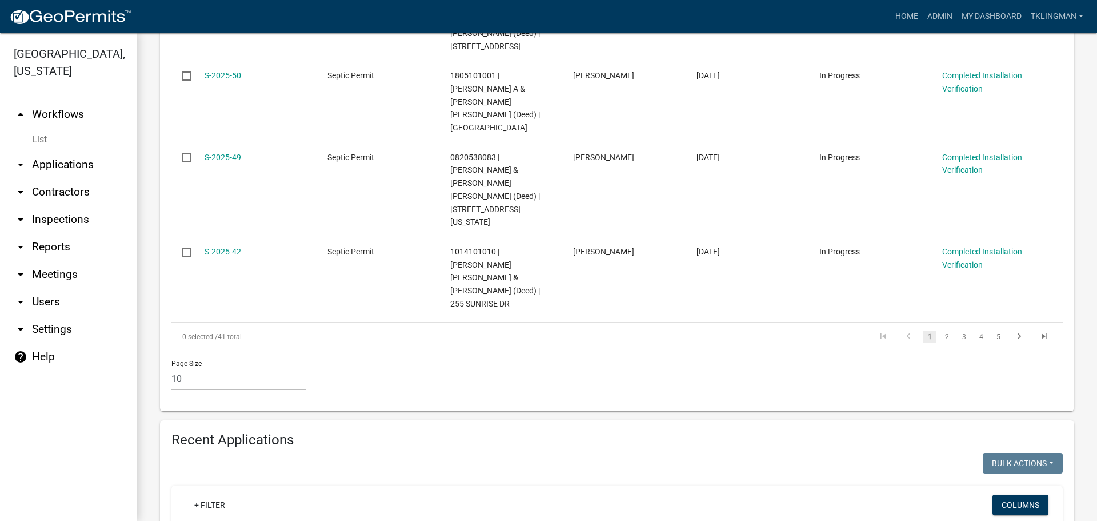
click at [0, 347] on html "Internet Explorer does NOT work with GeoPermits. Get a new browser for more sec…" at bounding box center [548, 260] width 1097 height 521
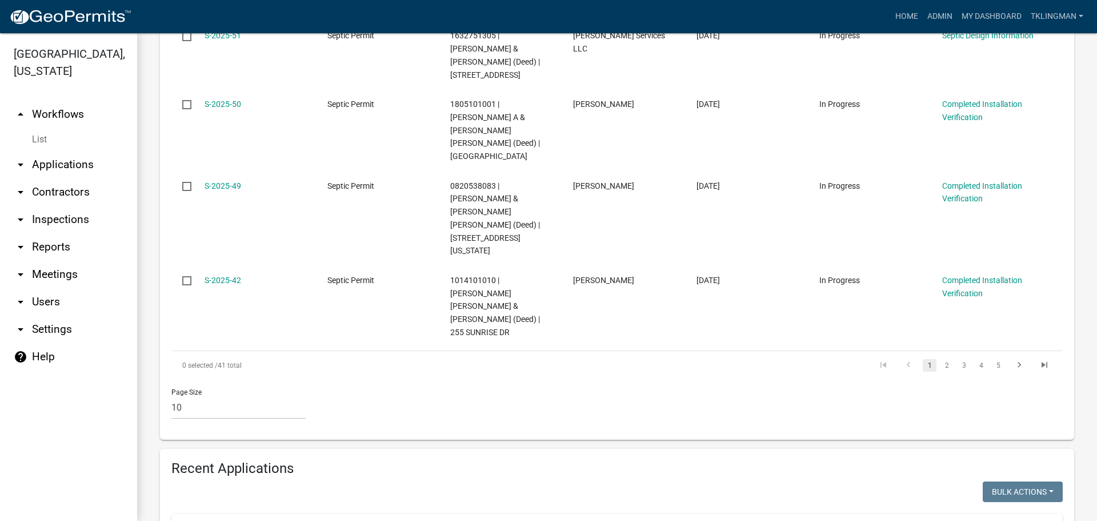
scroll to position [863, 0]
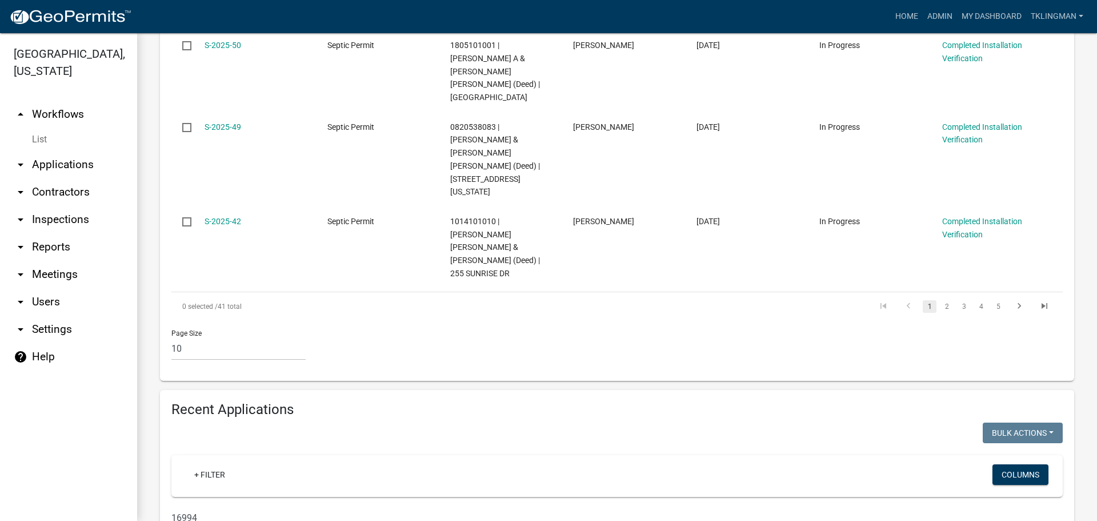
drag, startPoint x: 212, startPoint y: 322, endPoint x: 69, endPoint y: 325, distance: 142.9
click at [69, 326] on div "[GEOGRAPHIC_DATA], [US_STATE] arrow_drop_up Workflows List arrow_drop_down Appl…" at bounding box center [548, 276] width 1097 height 487
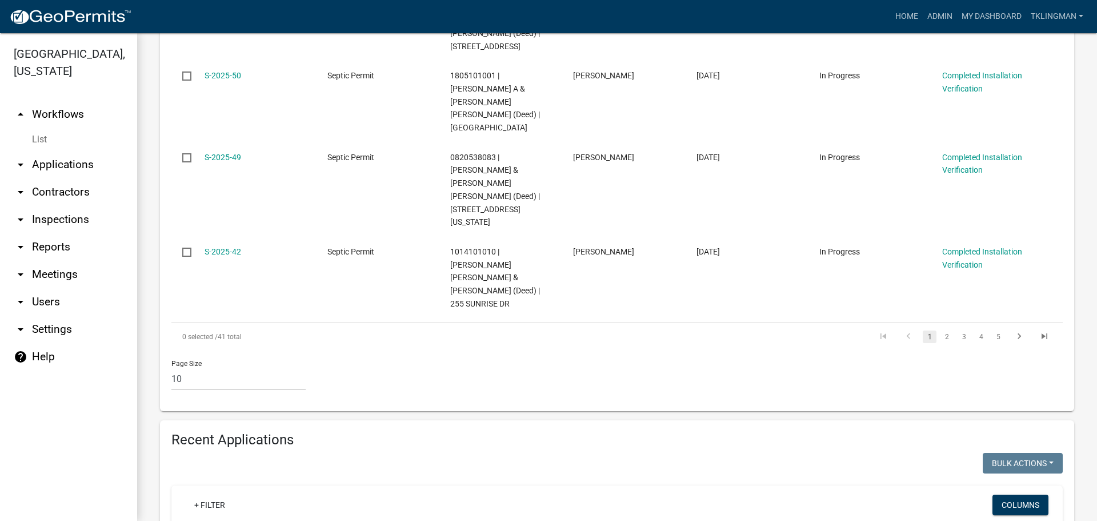
drag, startPoint x: 210, startPoint y: 345, endPoint x: 74, endPoint y: 339, distance: 135.5
click at [74, 339] on div "[GEOGRAPHIC_DATA], [US_STATE] arrow_drop_up Workflows List arrow_drop_down Appl…" at bounding box center [548, 276] width 1097 height 487
drag, startPoint x: 134, startPoint y: 353, endPoint x: 39, endPoint y: 357, distance: 95.5
click at [39, 357] on div "[GEOGRAPHIC_DATA], [US_STATE] arrow_drop_up Workflows List arrow_drop_down Appl…" at bounding box center [548, 276] width 1097 height 487
drag, startPoint x: 203, startPoint y: 350, endPoint x: 8, endPoint y: 345, distance: 194.9
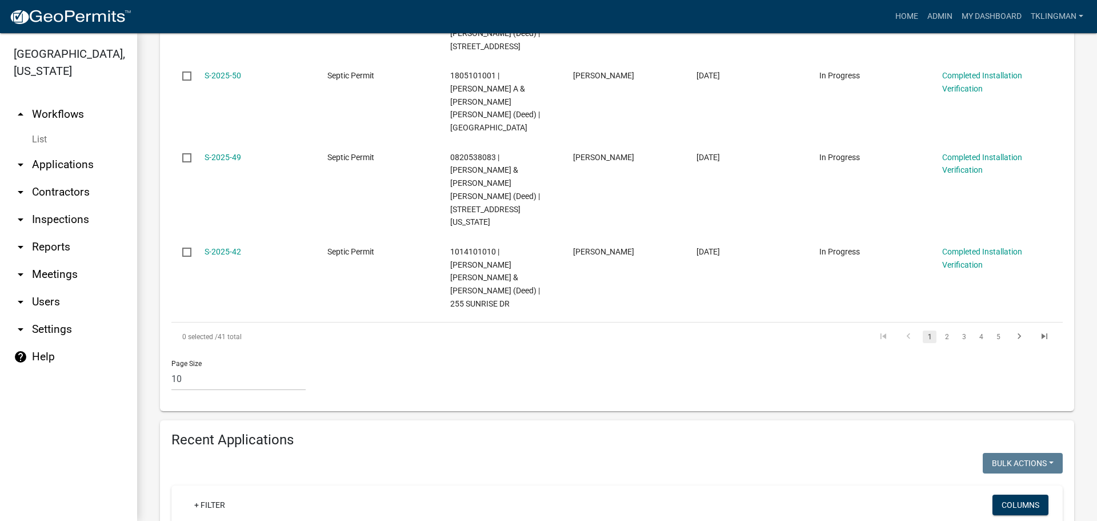
click at [8, 345] on div "[GEOGRAPHIC_DATA], [US_STATE] arrow_drop_up Workflows List arrow_drop_down Appl…" at bounding box center [548, 276] width 1097 height 487
drag, startPoint x: 223, startPoint y: 349, endPoint x: -1, endPoint y: 341, distance: 224.1
click at [0, 341] on html "Internet Explorer does NOT work with GeoPermits. Get a new browser for more sec…" at bounding box center [548, 260] width 1097 height 521
drag, startPoint x: 223, startPoint y: 350, endPoint x: -21, endPoint y: 337, distance: 244.3
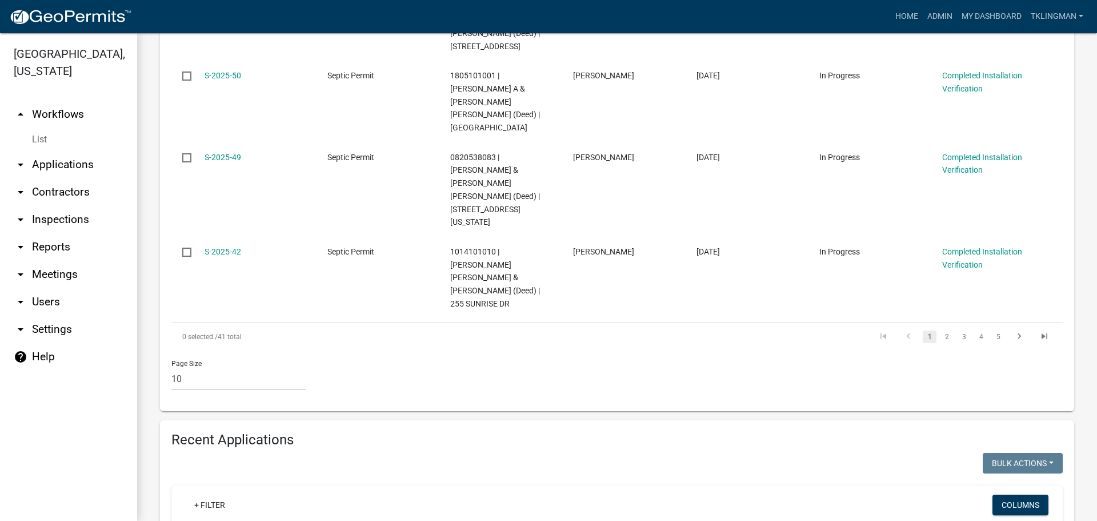
click at [0, 337] on html "Internet Explorer does NOT work with GeoPermits. Get a new browser for more sec…" at bounding box center [548, 260] width 1097 height 521
drag, startPoint x: 199, startPoint y: 347, endPoint x: 50, endPoint y: 356, distance: 149.4
click at [54, 356] on div "[GEOGRAPHIC_DATA], [US_STATE] arrow_drop_up Workflows List arrow_drop_down Appl…" at bounding box center [548, 276] width 1097 height 487
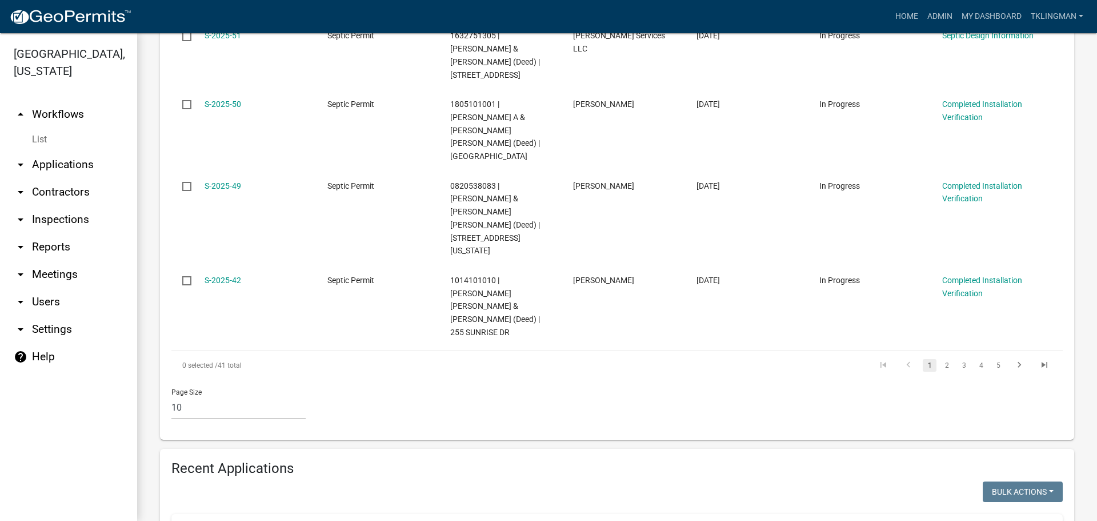
scroll to position [850, 0]
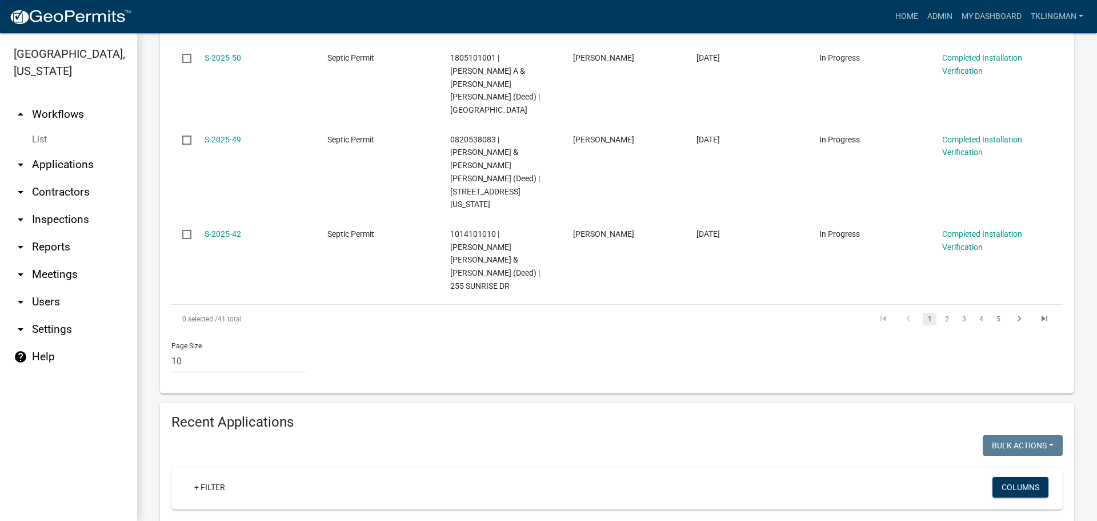
drag, startPoint x: 280, startPoint y: 335, endPoint x: -19, endPoint y: 331, distance: 299.4
click at [0, 331] on html "Internet Explorer does NOT work with GeoPermits. Get a new browser for more sec…" at bounding box center [548, 260] width 1097 height 521
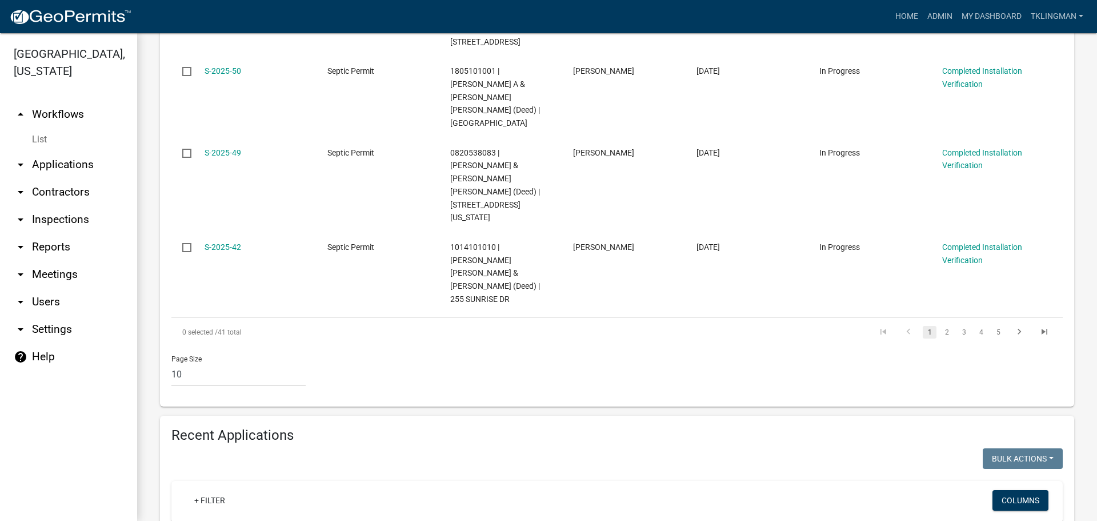
drag, startPoint x: 217, startPoint y: 351, endPoint x: 1, endPoint y: 345, distance: 215.5
click at [1, 345] on div "[GEOGRAPHIC_DATA], [US_STATE] arrow_drop_up Workflows List arrow_drop_down Appl…" at bounding box center [548, 276] width 1097 height 487
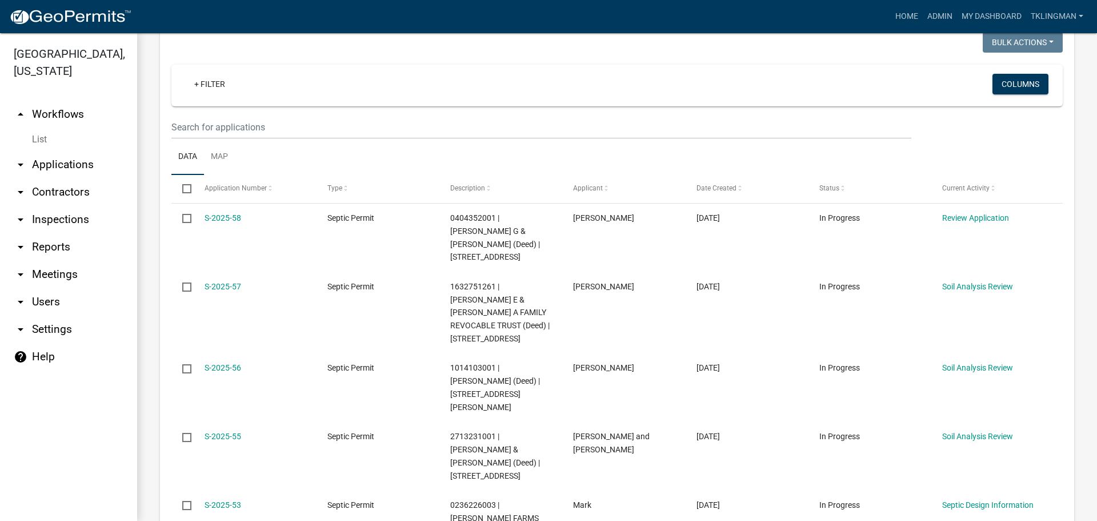
scroll to position [514, 0]
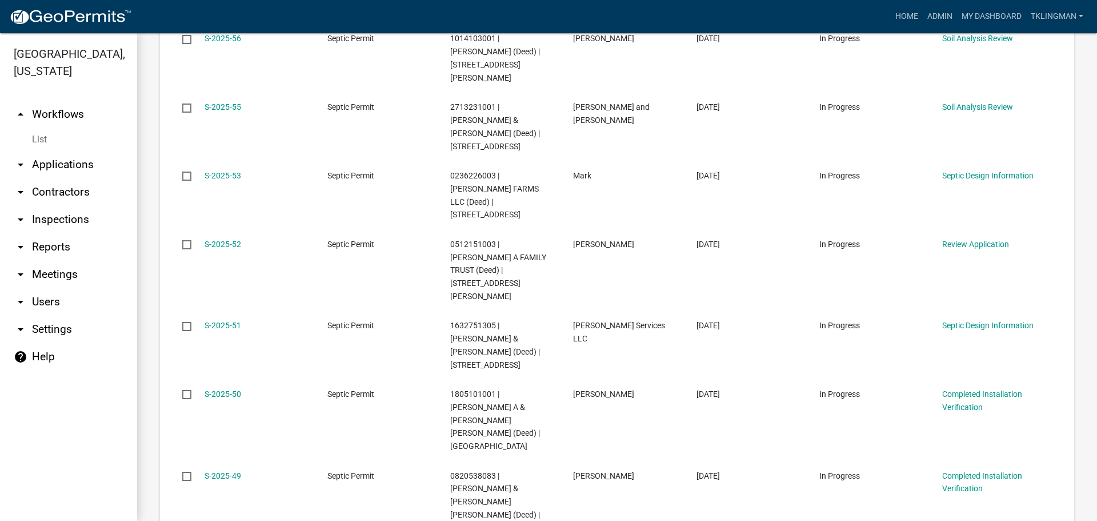
type input "522"
